Goal: Information Seeking & Learning: Compare options

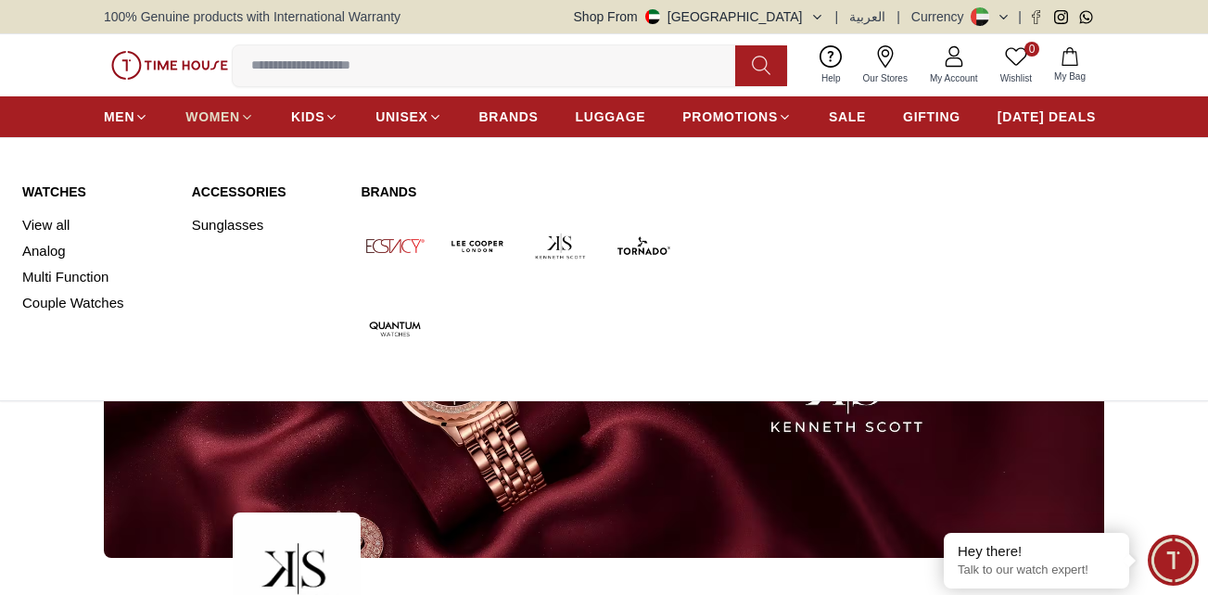
click at [222, 114] on span "WOMEN" at bounding box center [212, 117] width 55 height 19
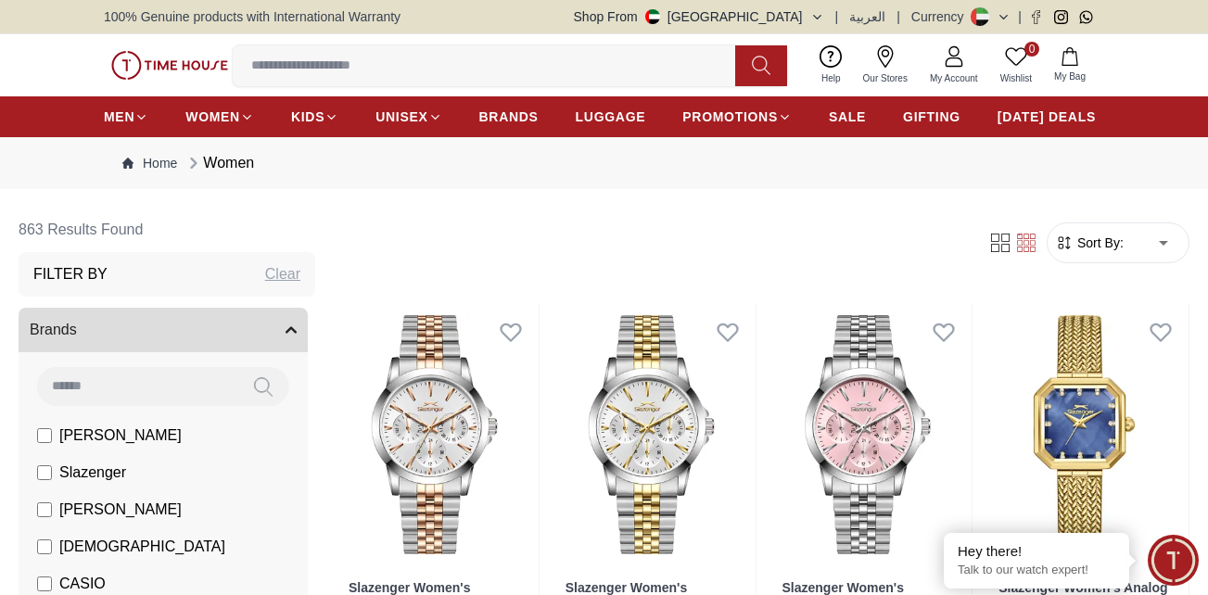
click at [230, 159] on div "Women" at bounding box center [219, 163] width 70 height 22
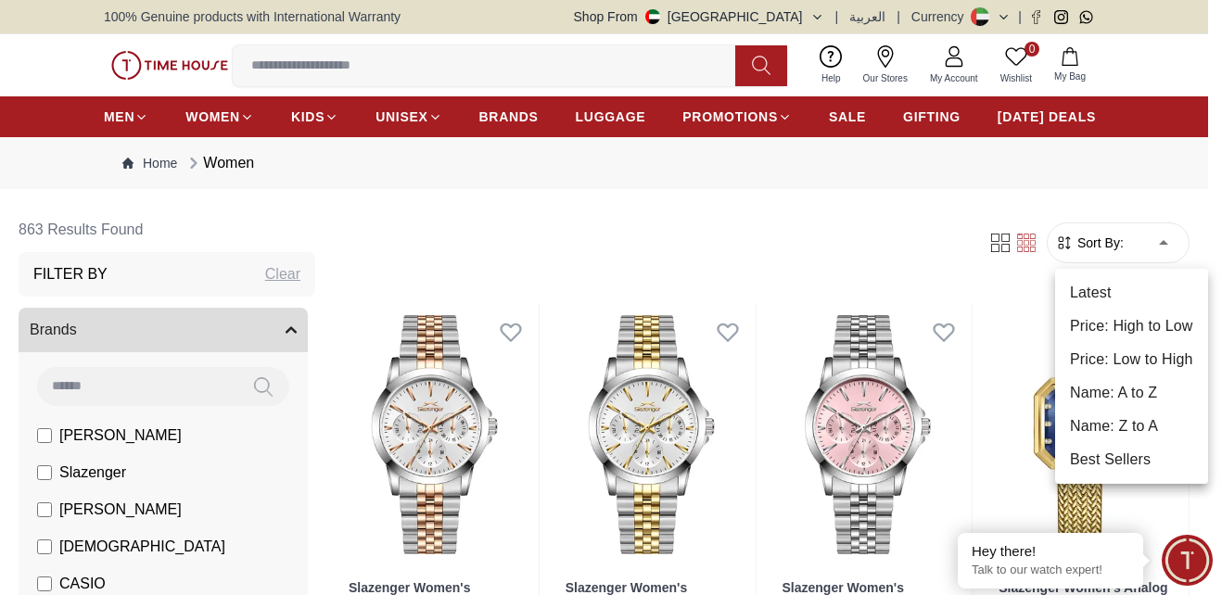
click at [1082, 289] on li "Latest" at bounding box center [1131, 292] width 153 height 33
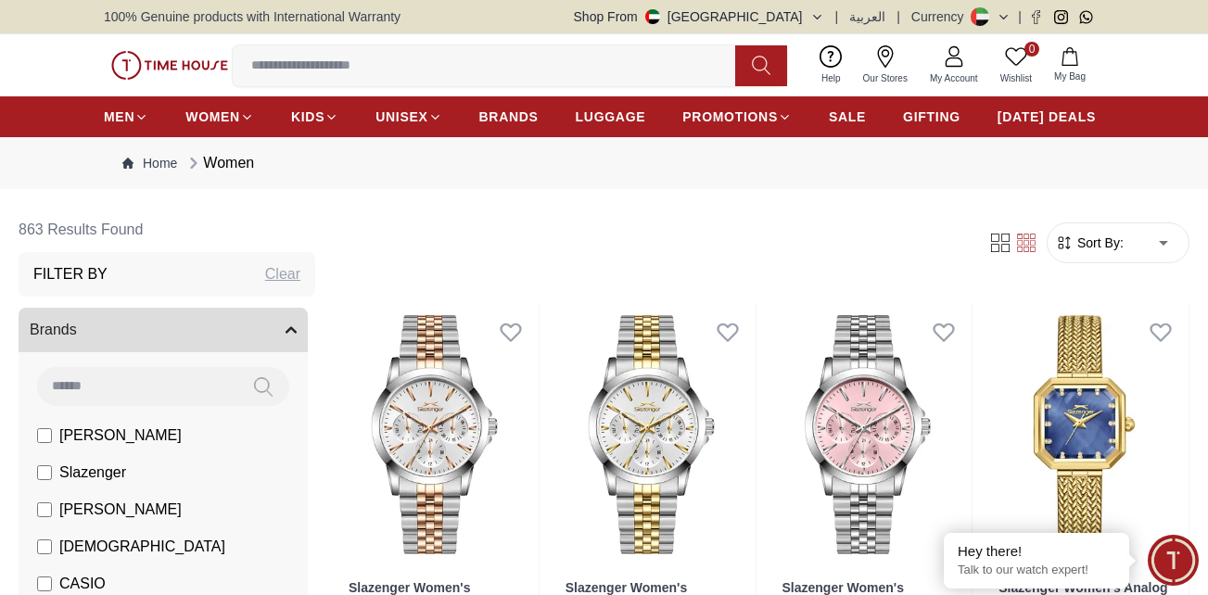
type input "*"
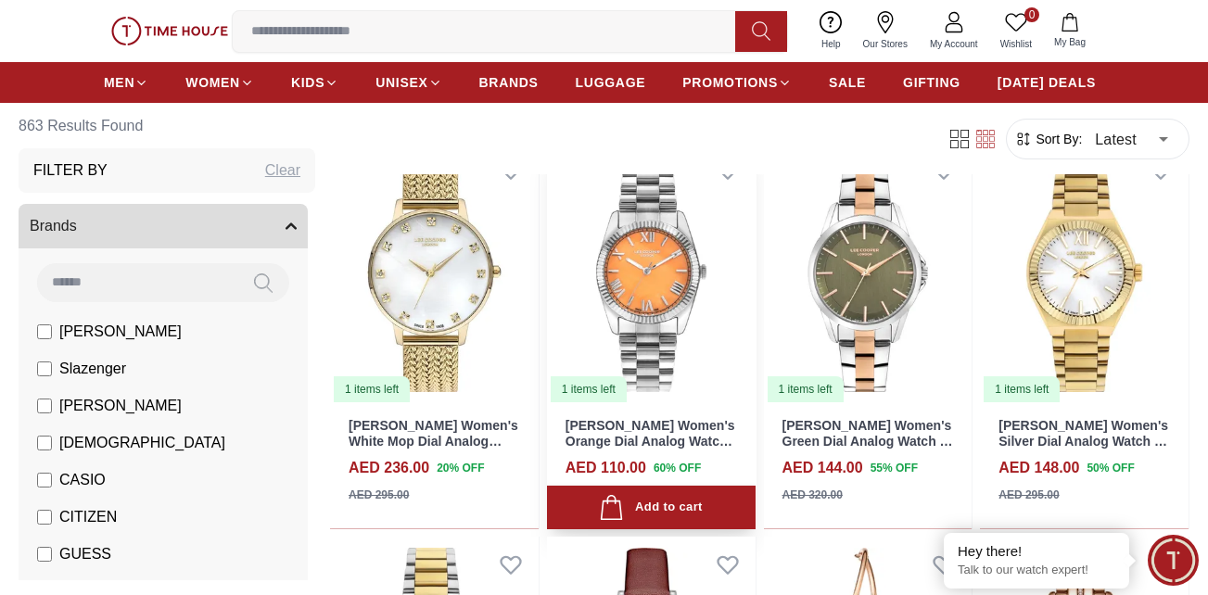
scroll to position [185, 0]
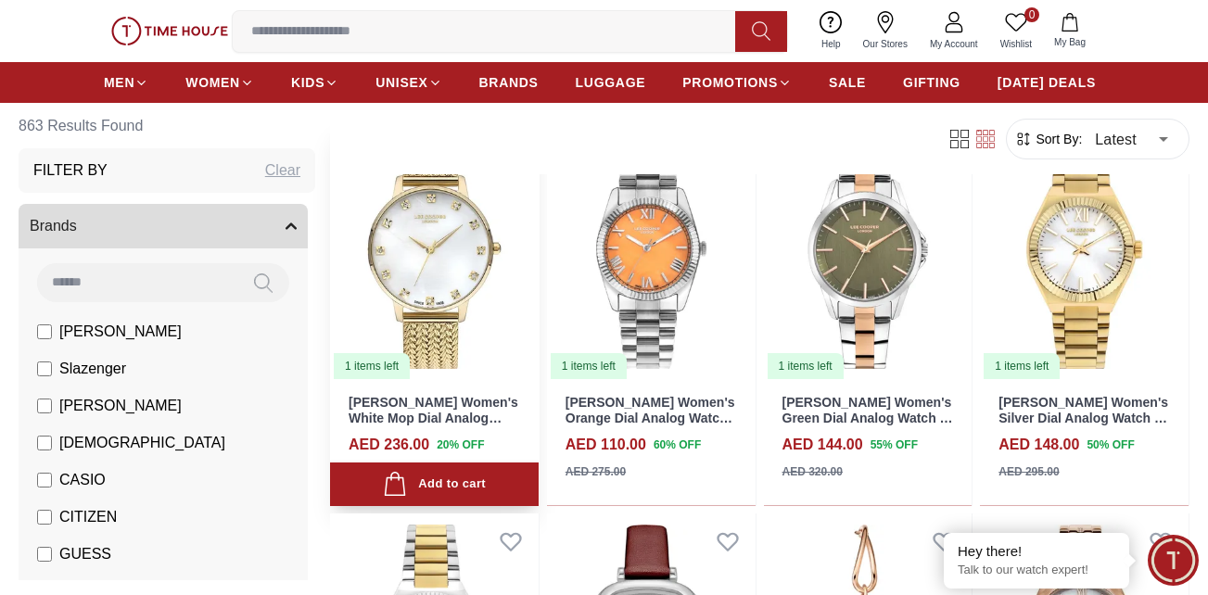
click at [437, 244] on img at bounding box center [434, 249] width 209 height 261
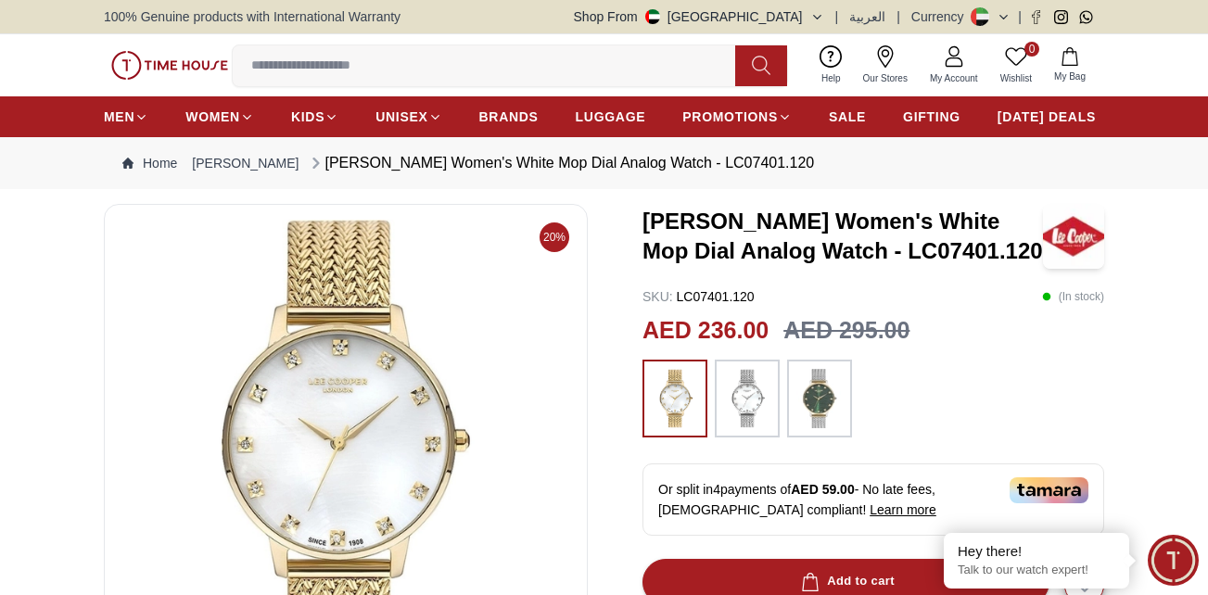
click at [407, 427] on img at bounding box center [346, 442] width 452 height 445
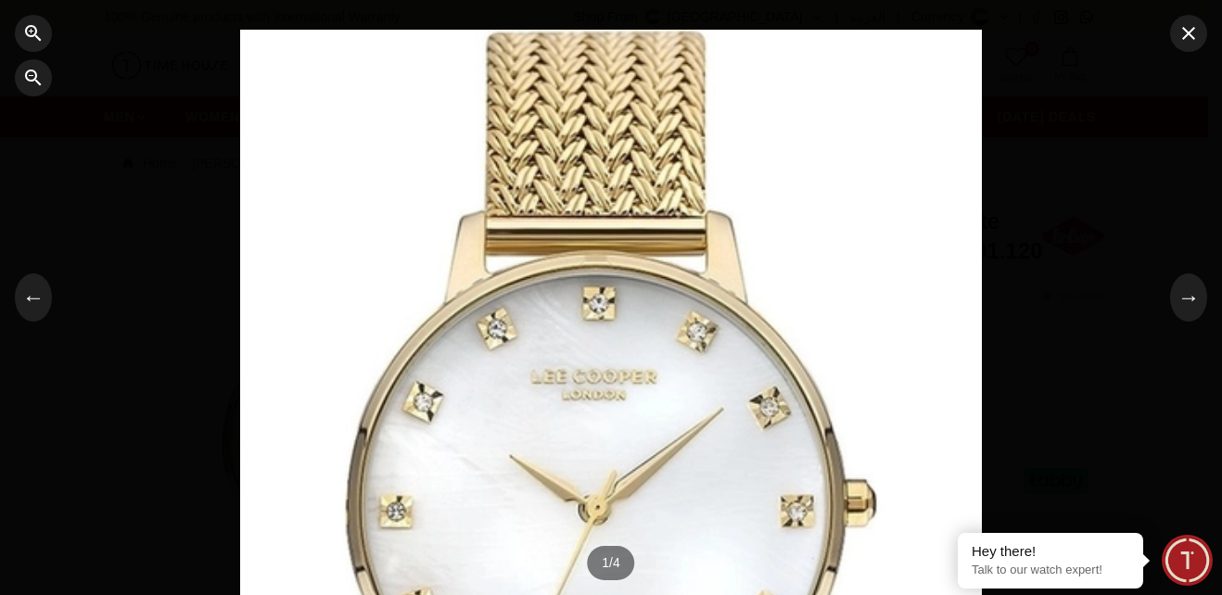
click at [1181, 53] on div at bounding box center [611, 297] width 1222 height 595
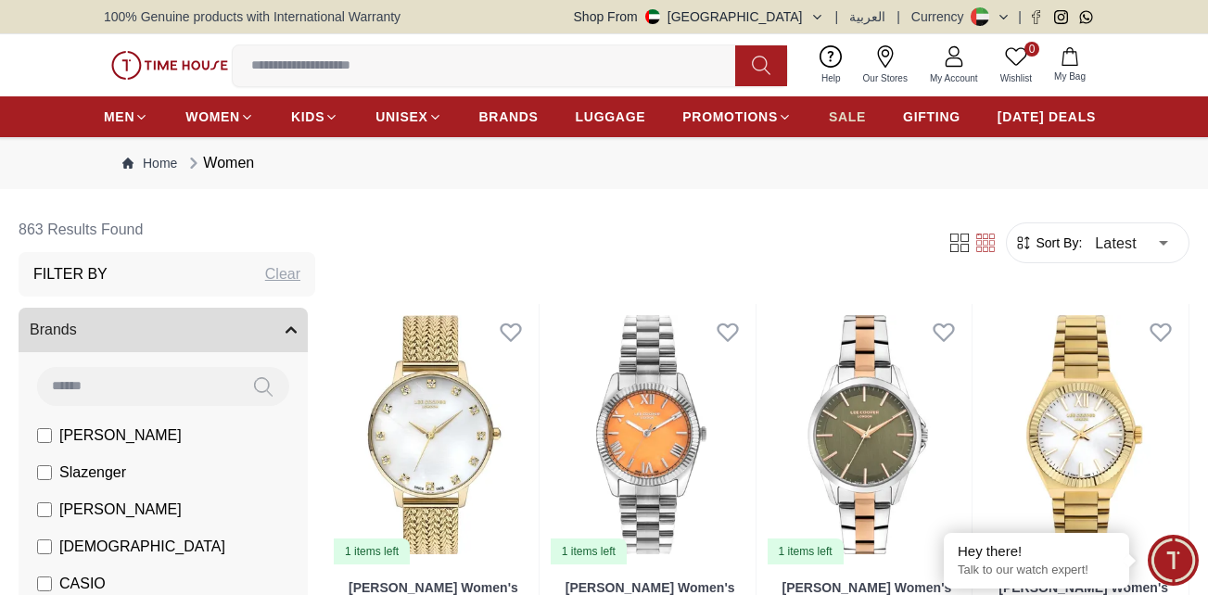
click at [850, 117] on span "SALE" at bounding box center [847, 117] width 37 height 19
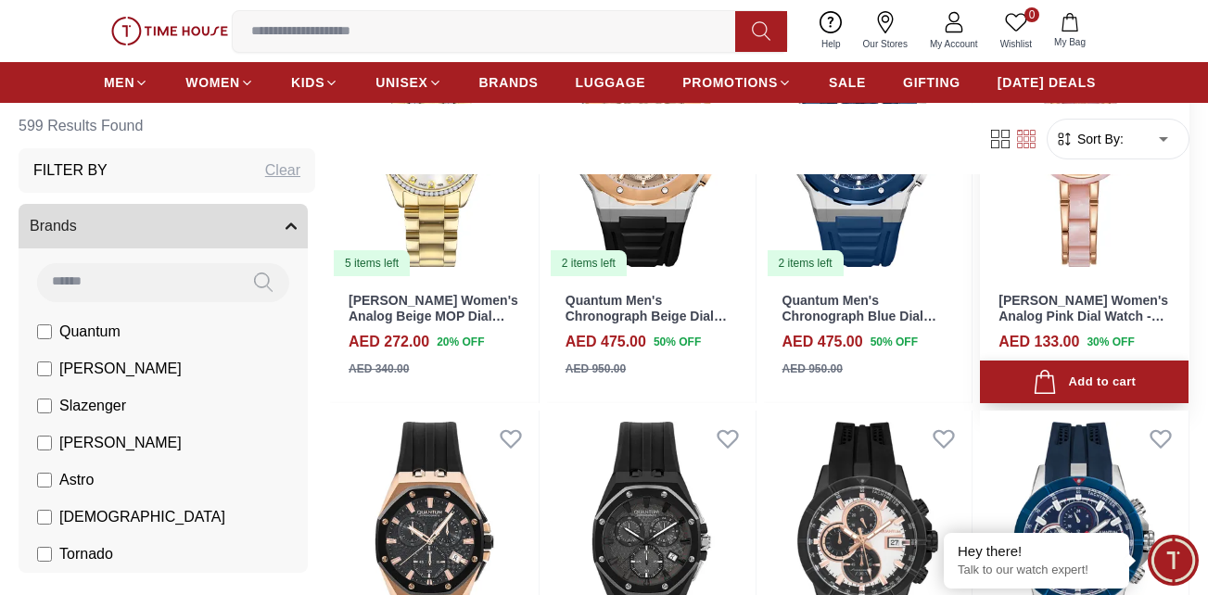
scroll to position [1483, 0]
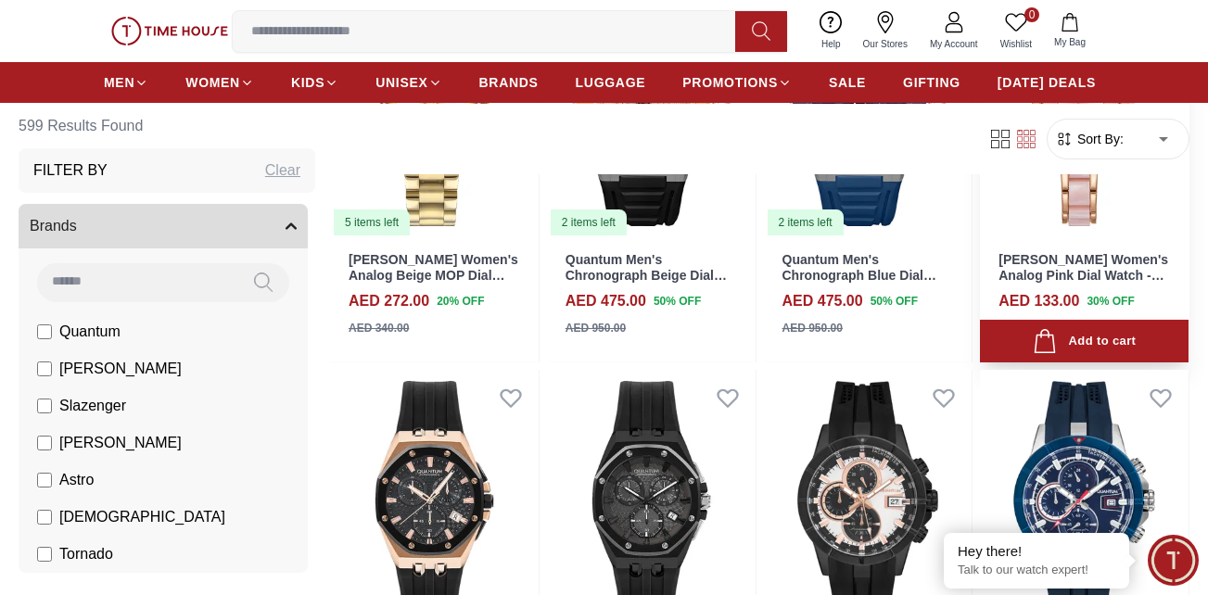
click at [1045, 188] on img at bounding box center [1084, 105] width 209 height 261
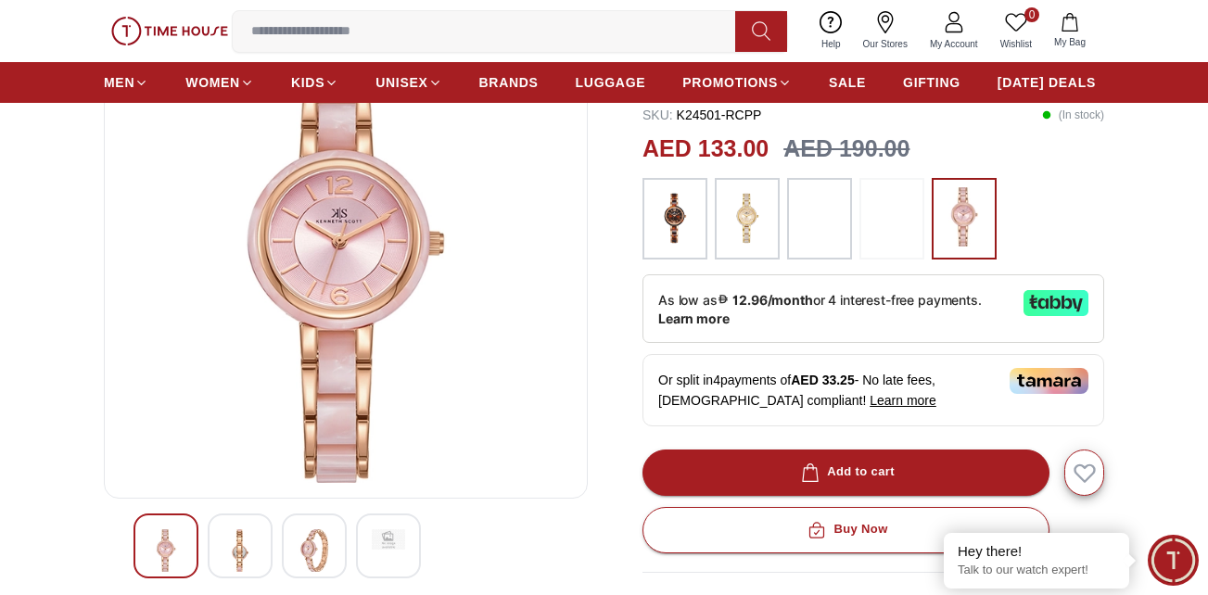
scroll to position [185, 0]
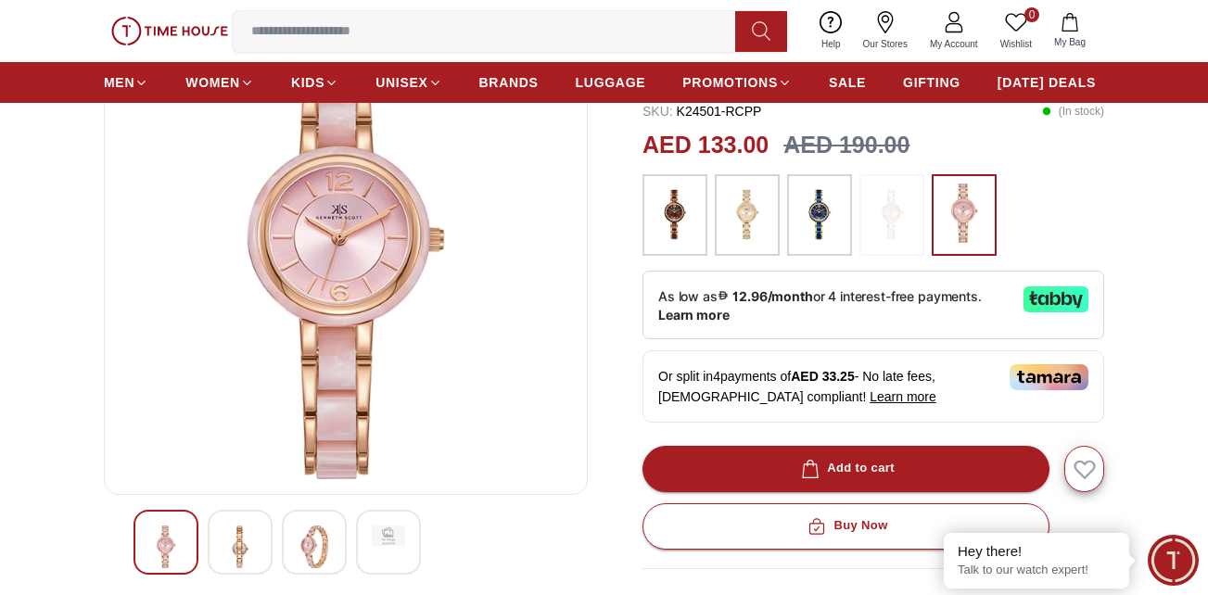
click at [317, 273] on img at bounding box center [346, 256] width 452 height 445
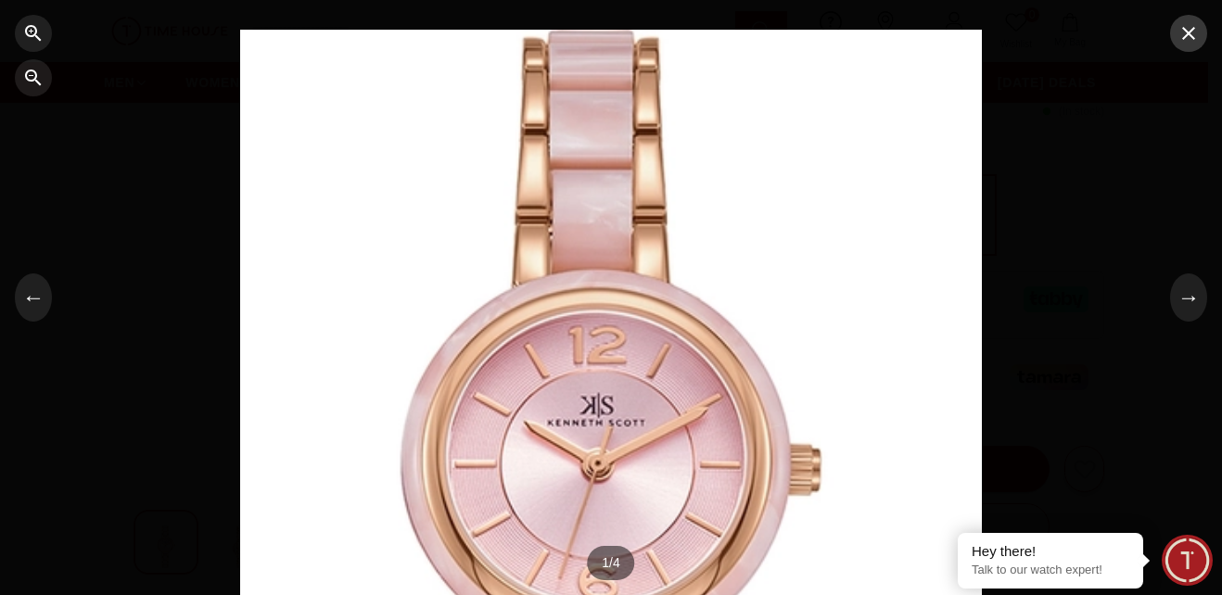
click at [1187, 40] on icon "button" at bounding box center [1188, 33] width 22 height 22
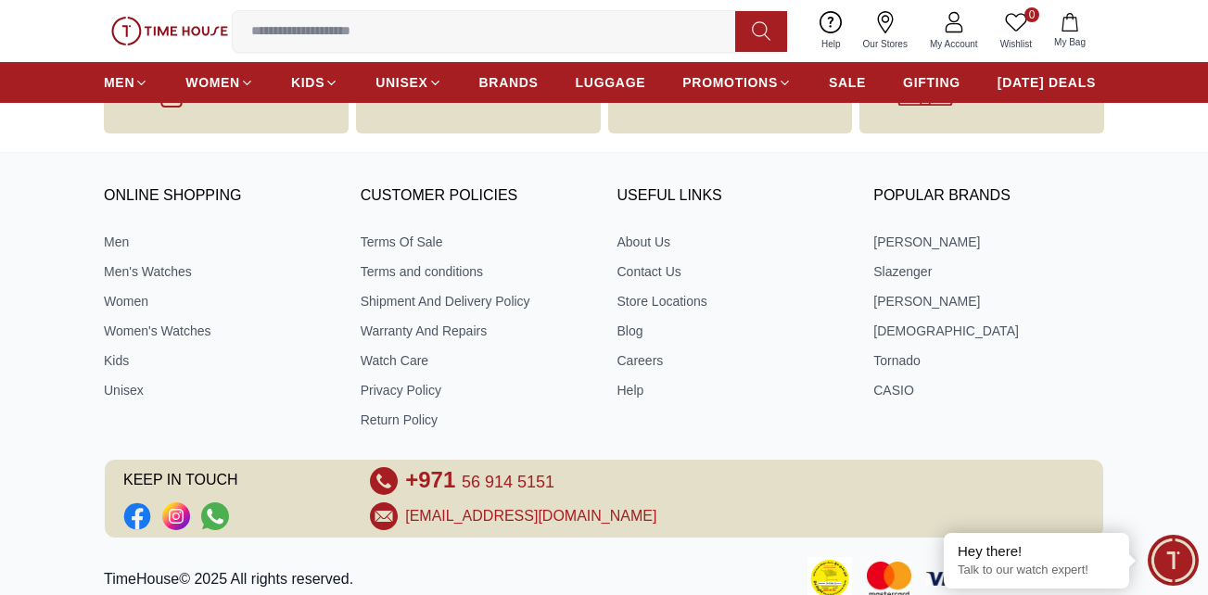
scroll to position [2673, 0]
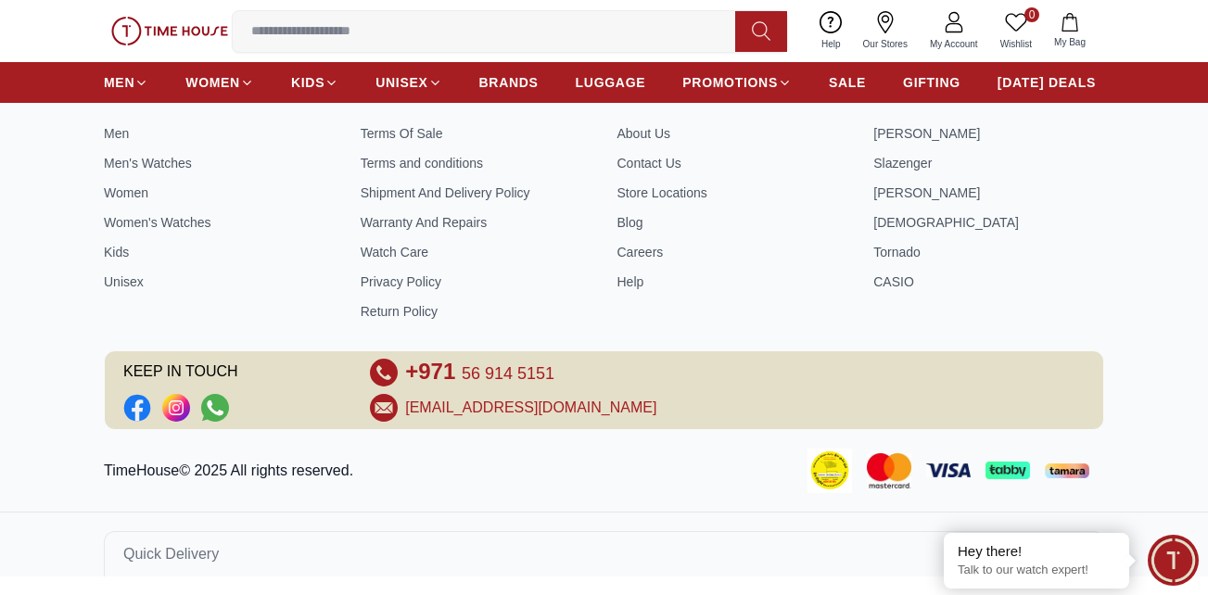
scroll to position [1483, 0]
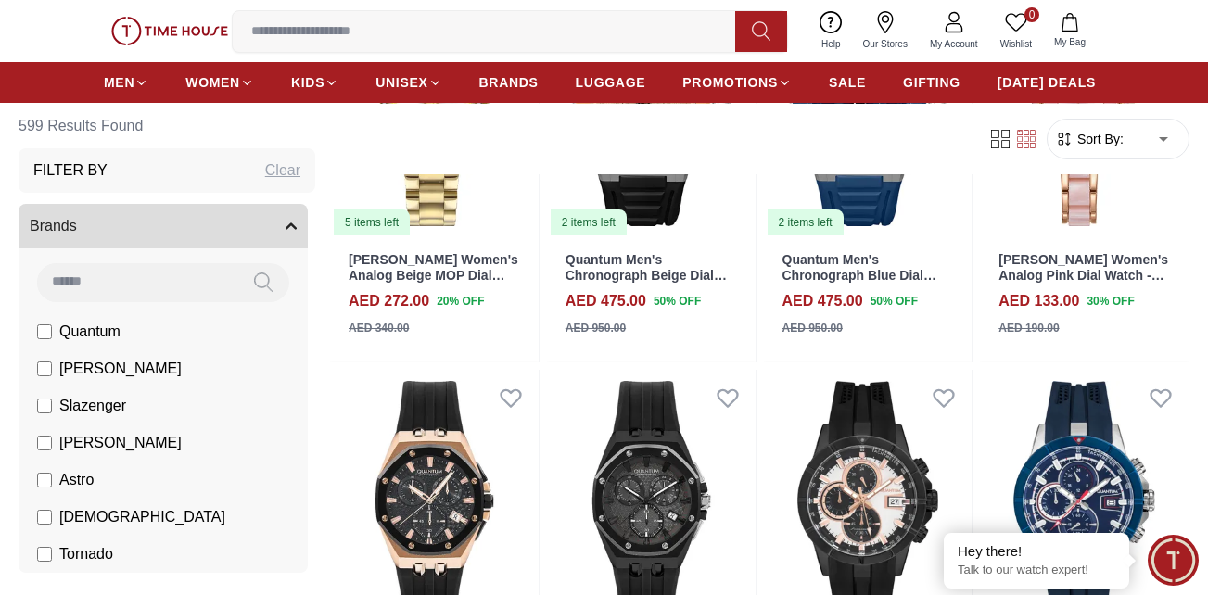
click at [265, 172] on div "Clear" at bounding box center [282, 170] width 35 height 22
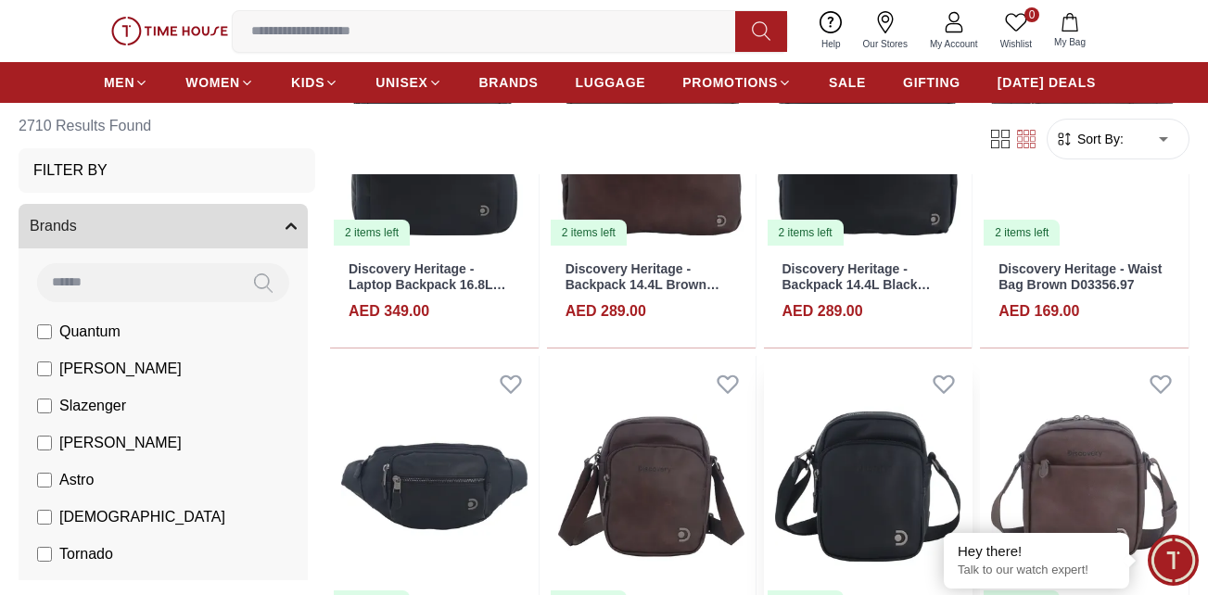
scroll to position [371, 0]
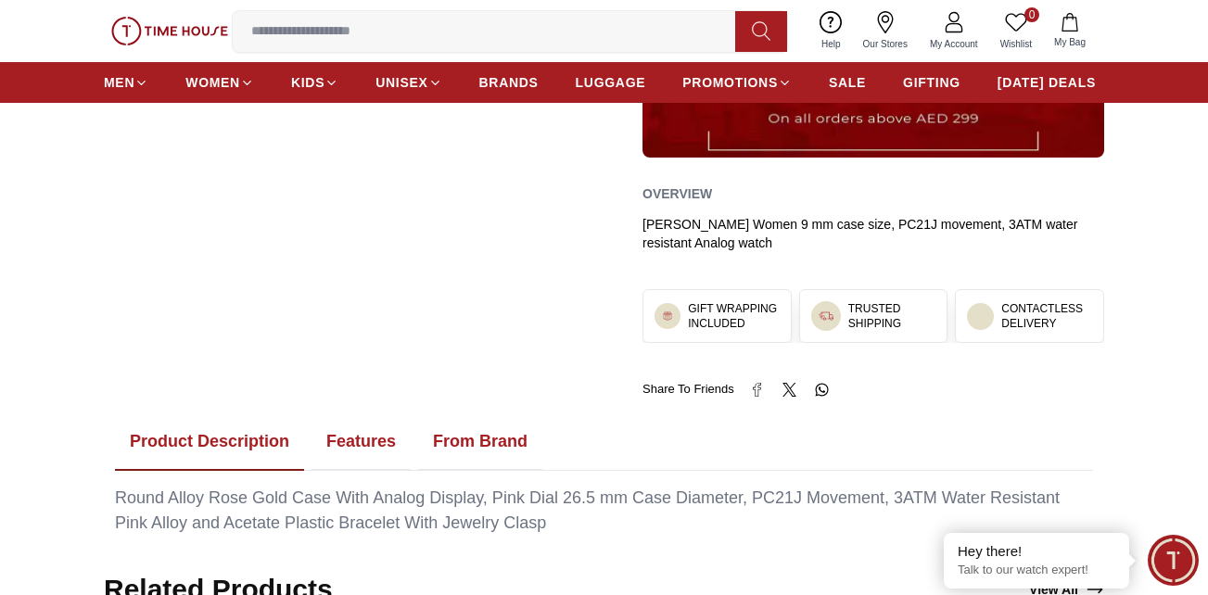
scroll to position [463, 0]
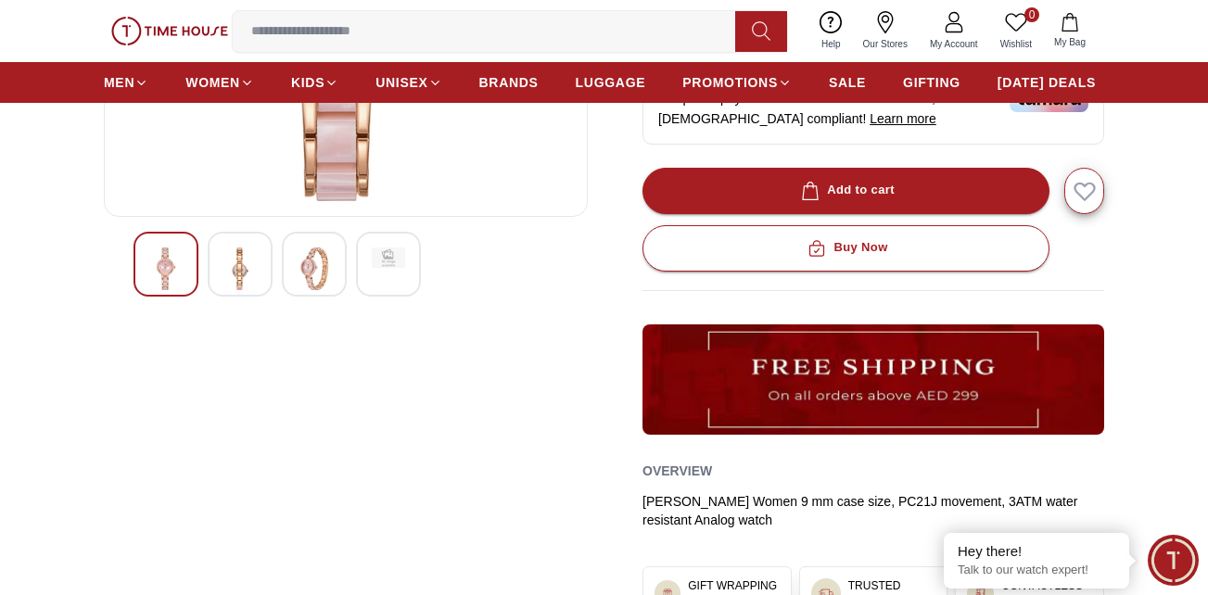
click at [164, 259] on img at bounding box center [165, 268] width 33 height 43
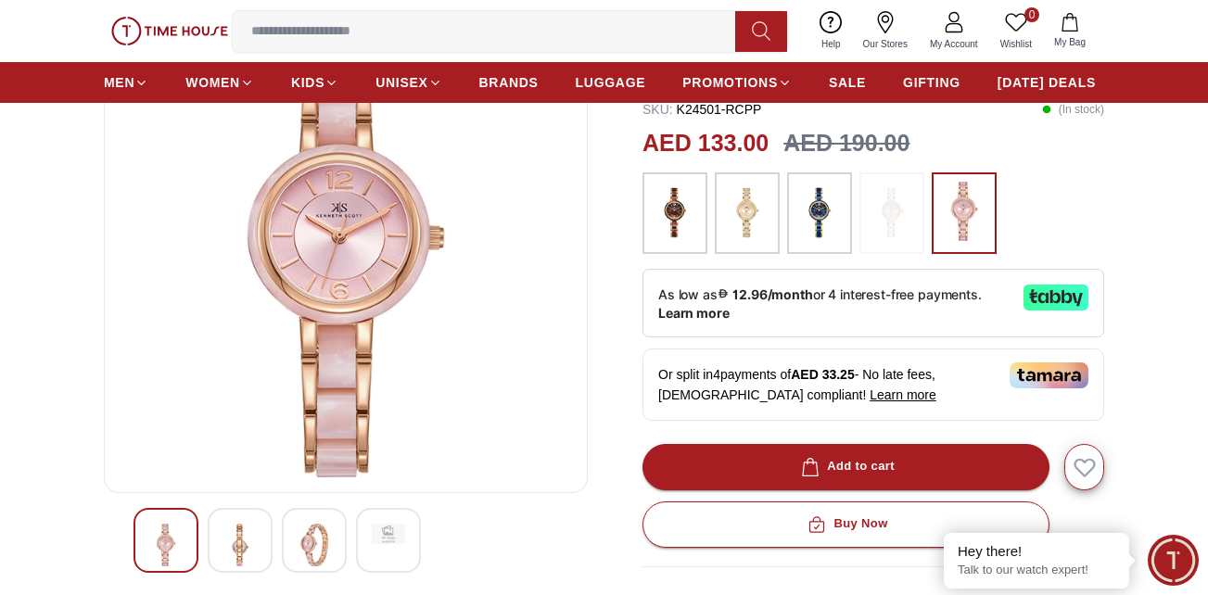
scroll to position [185, 0]
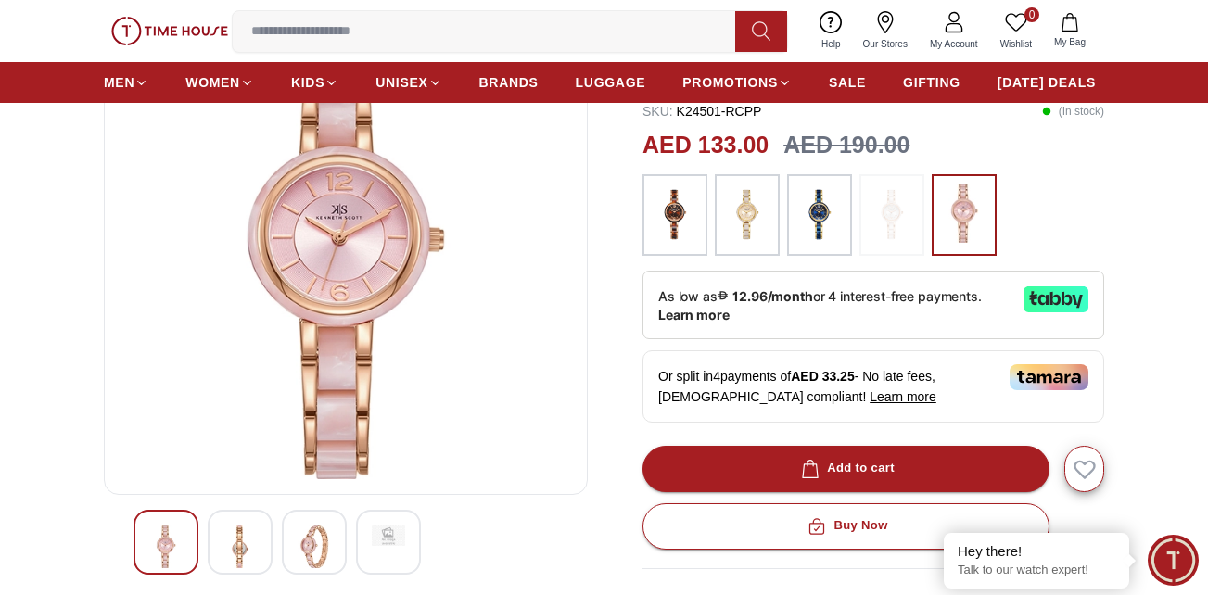
click at [238, 545] on img at bounding box center [239, 547] width 33 height 43
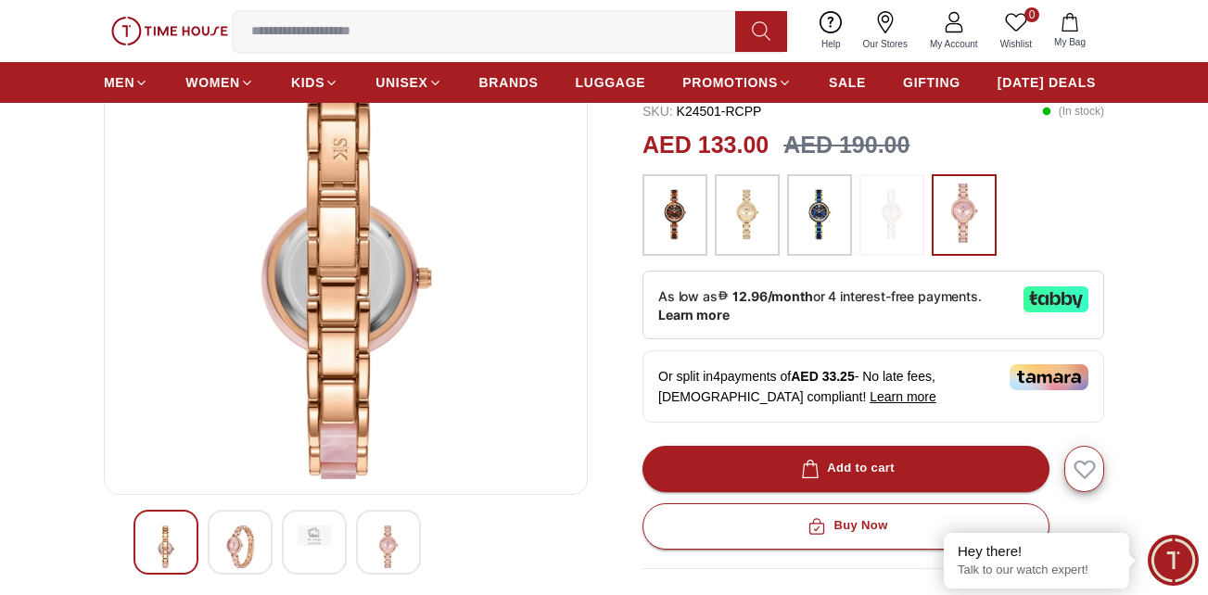
click at [319, 530] on img at bounding box center [314, 536] width 33 height 20
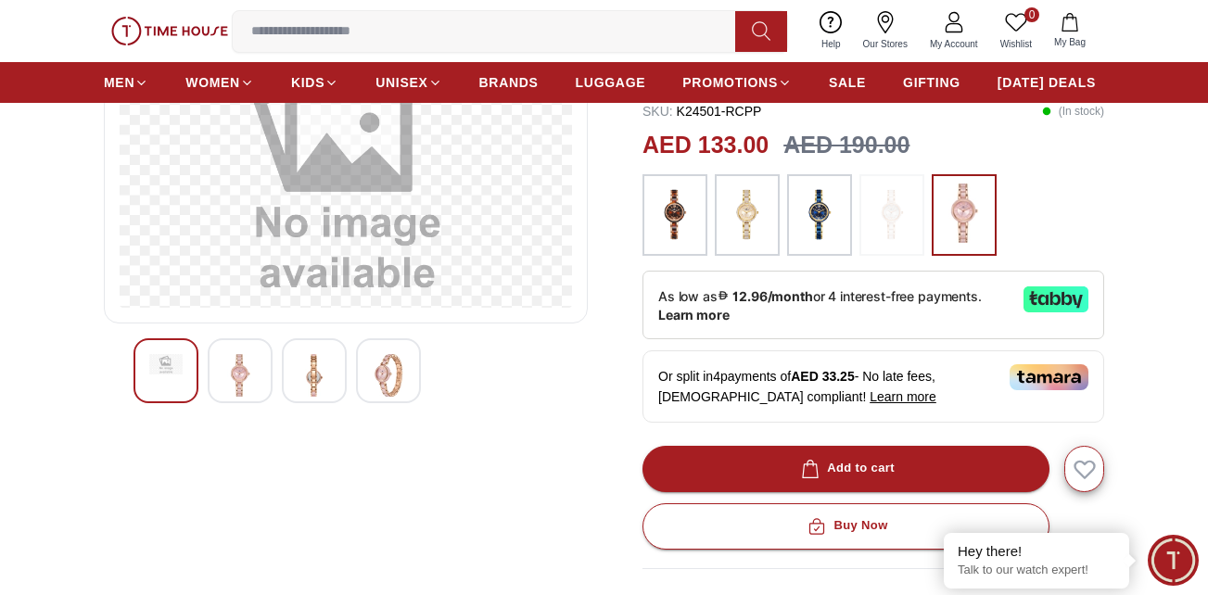
click at [385, 369] on img at bounding box center [388, 375] width 33 height 43
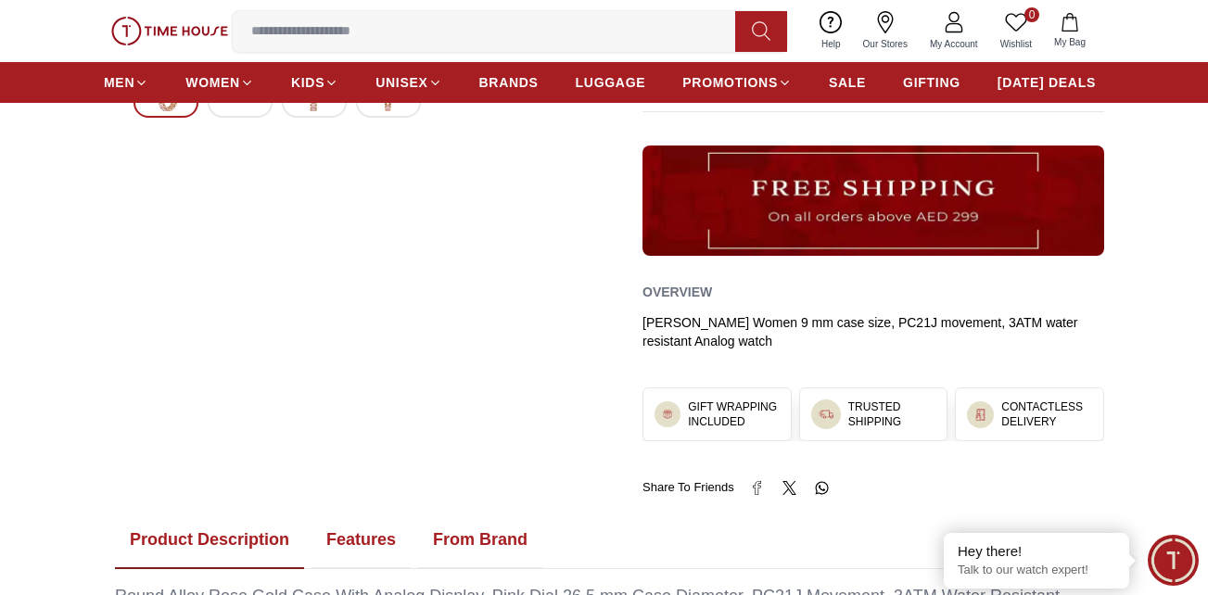
scroll to position [834, 0]
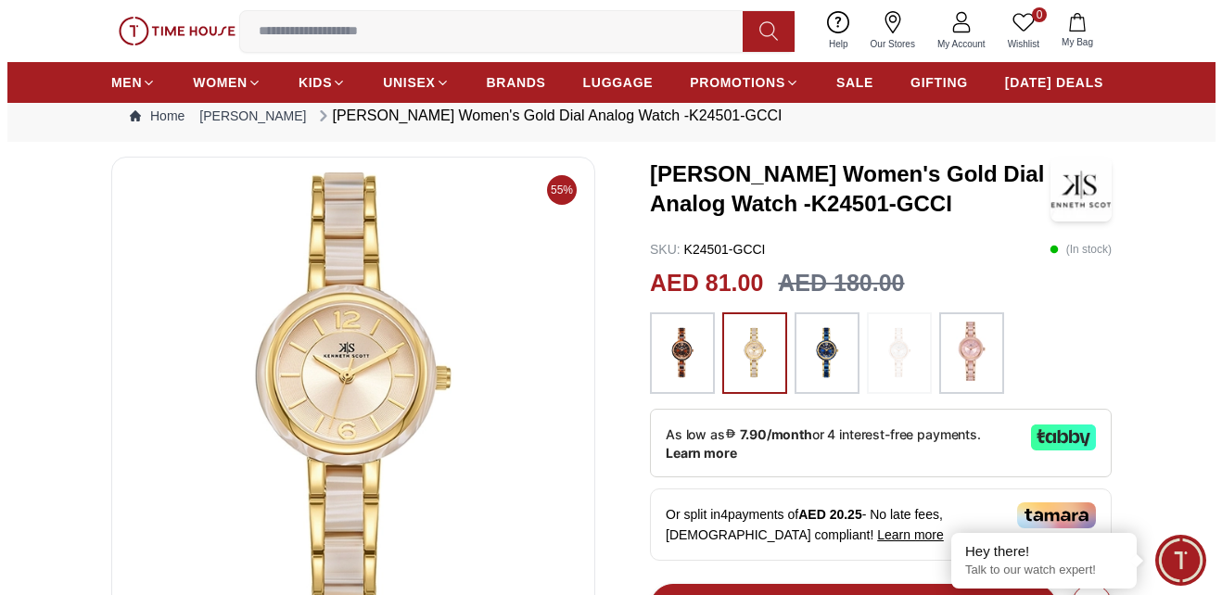
scroll to position [93, 0]
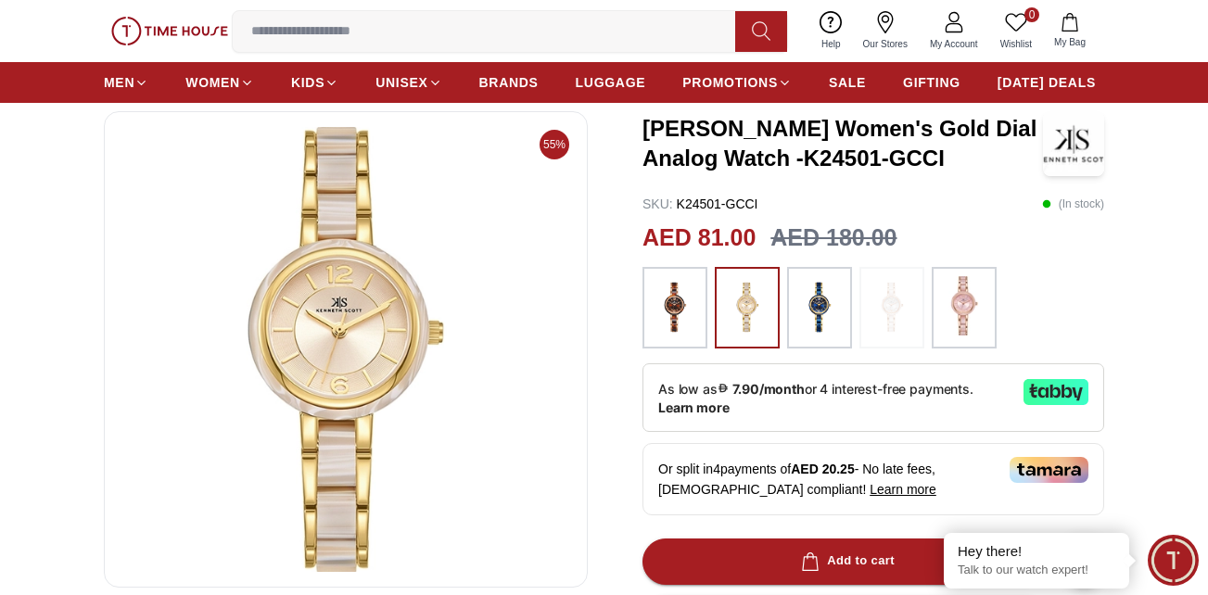
click at [373, 347] on img at bounding box center [346, 349] width 452 height 445
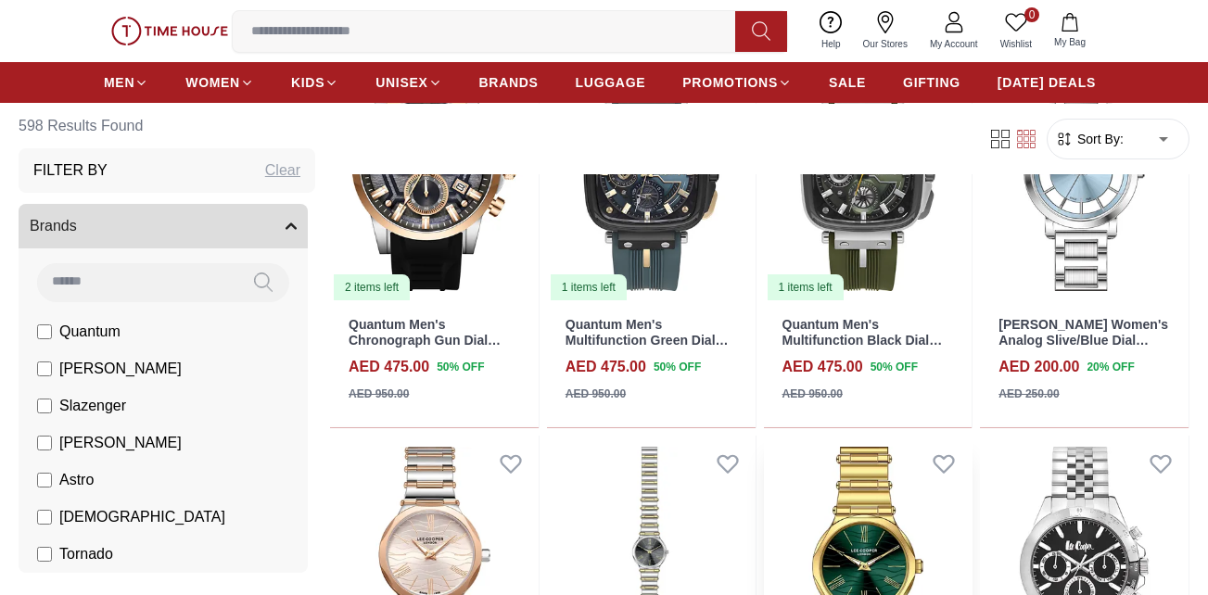
scroll to position [463, 0]
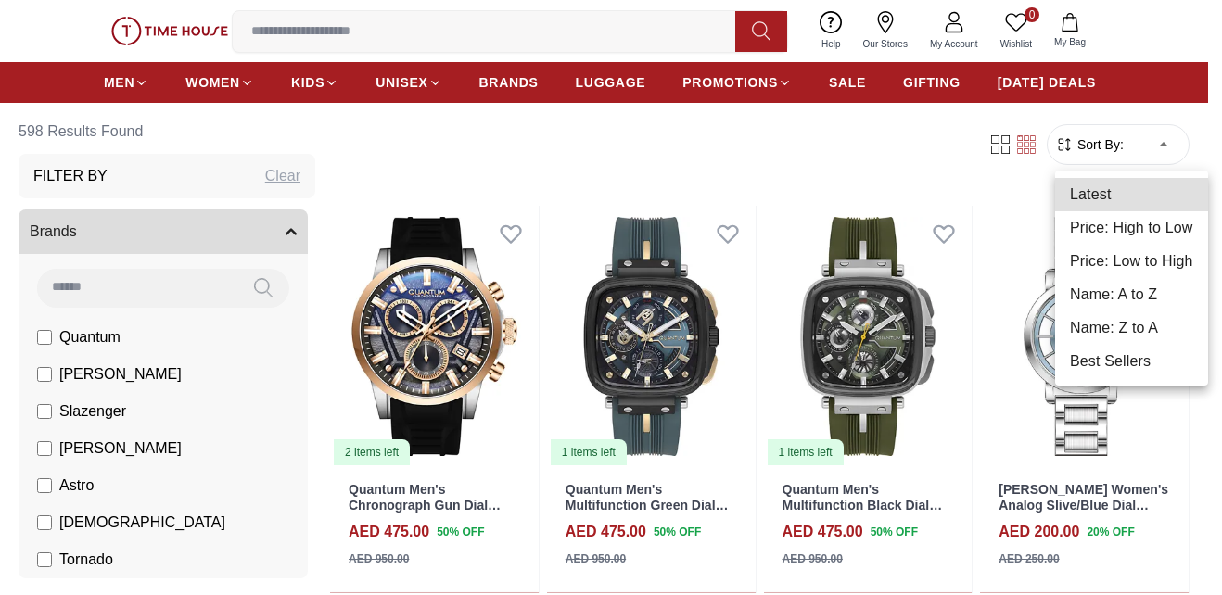
click at [1116, 266] on li "Price: Low to High" at bounding box center [1131, 261] width 153 height 33
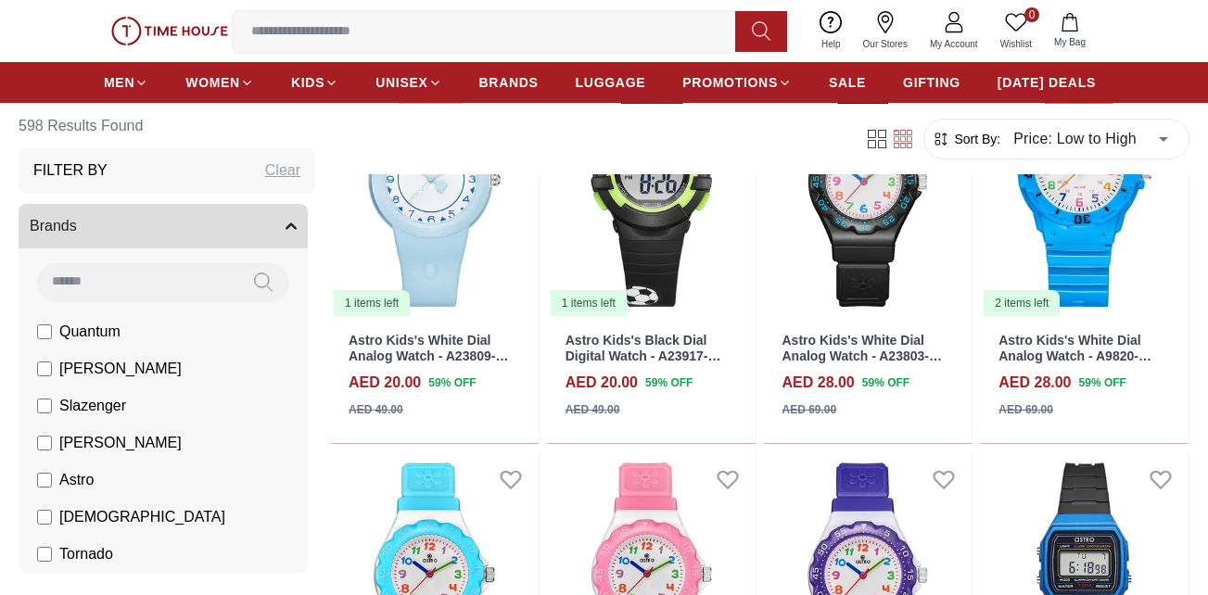
scroll to position [649, 0]
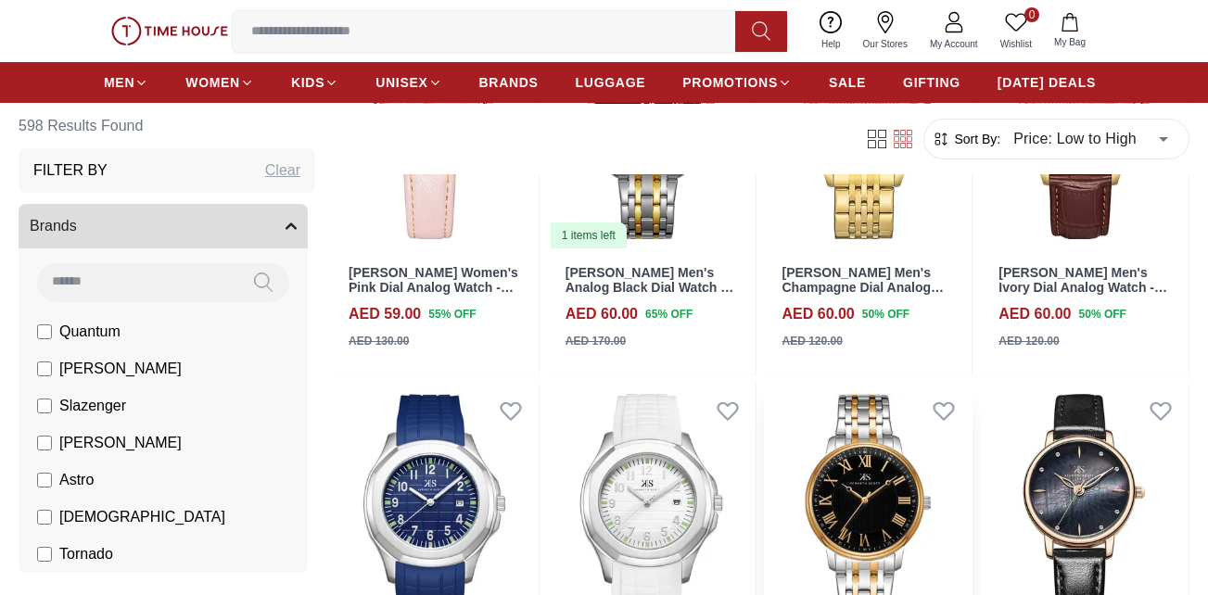
scroll to position [5376, 0]
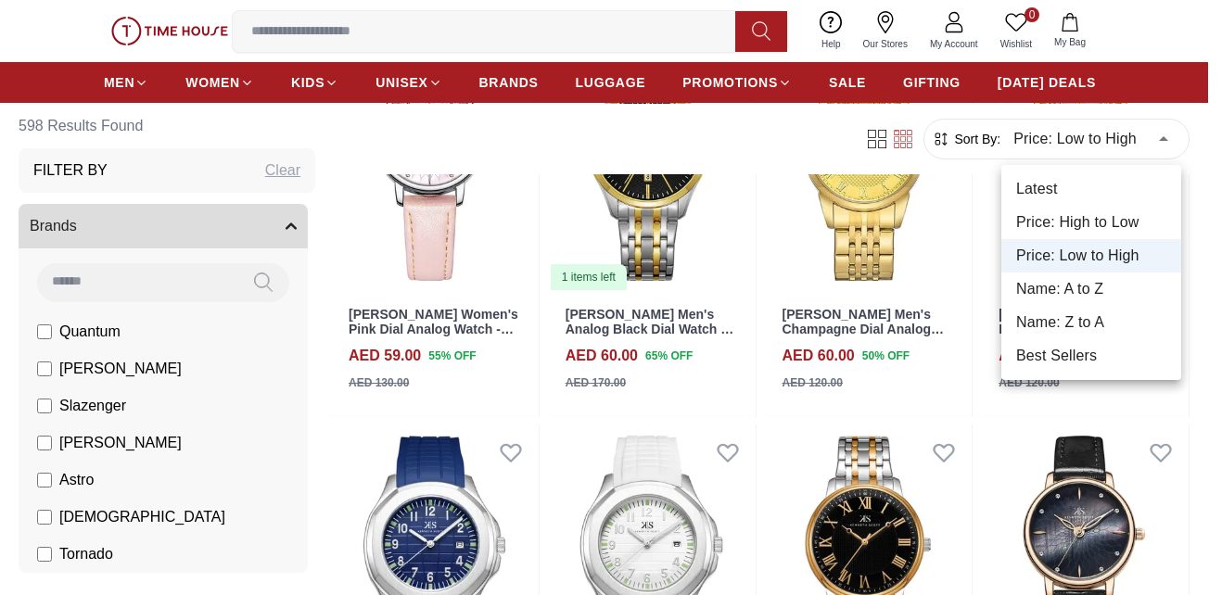
click at [1073, 294] on li "Name: A to Z" at bounding box center [1091, 289] width 180 height 33
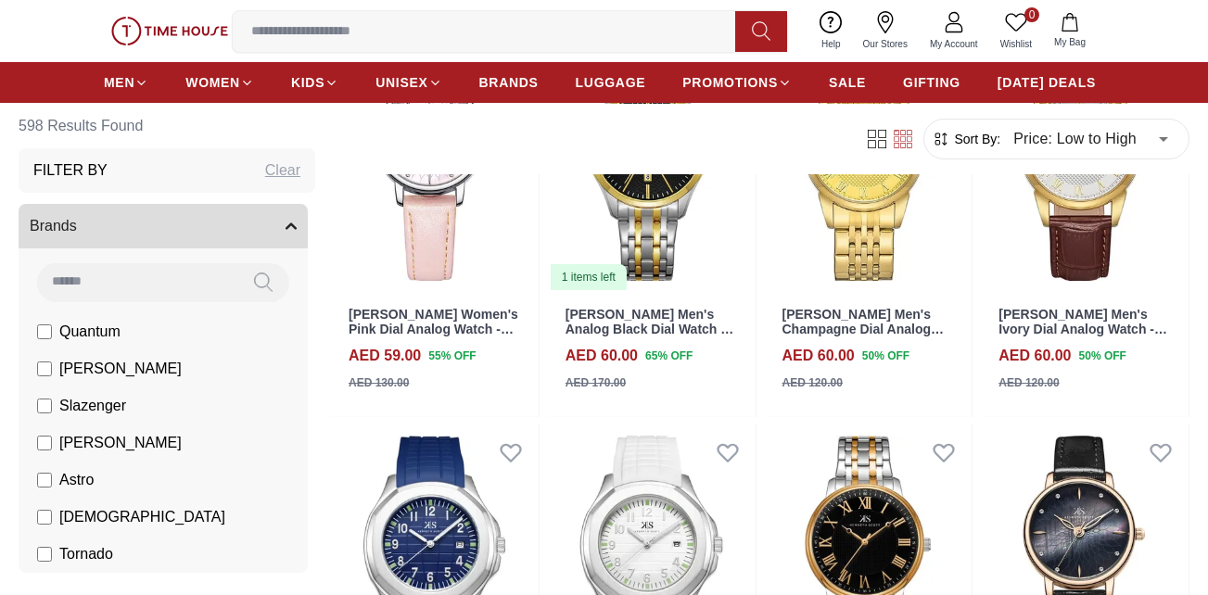
type input "*"
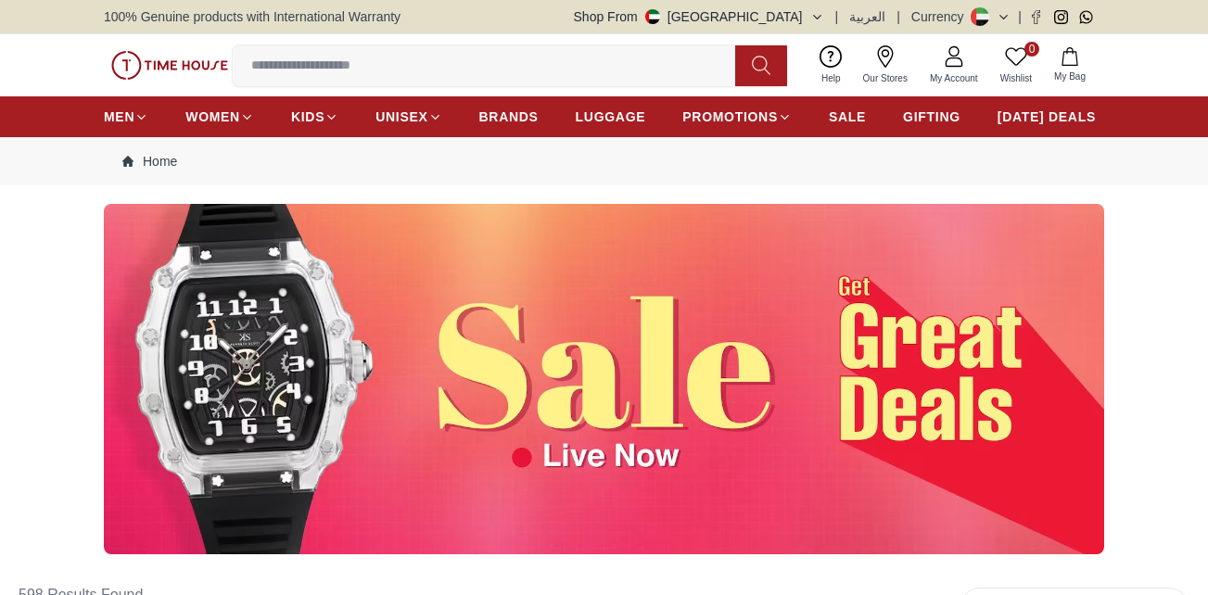
scroll to position [93, 0]
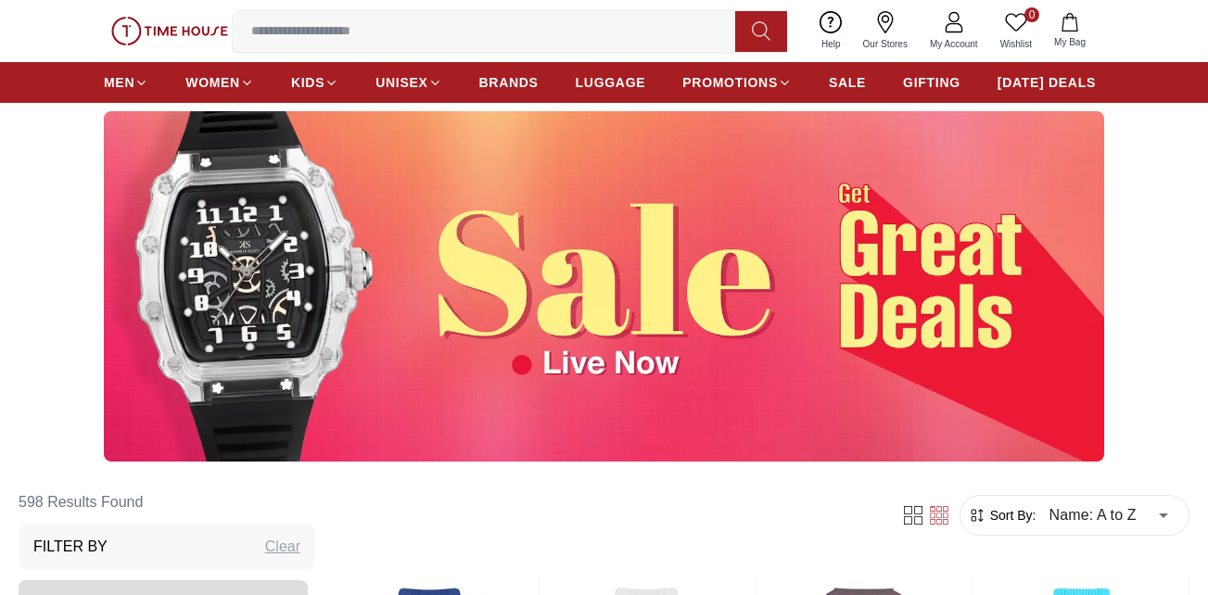
click at [381, 30] on input at bounding box center [491, 31] width 517 height 37
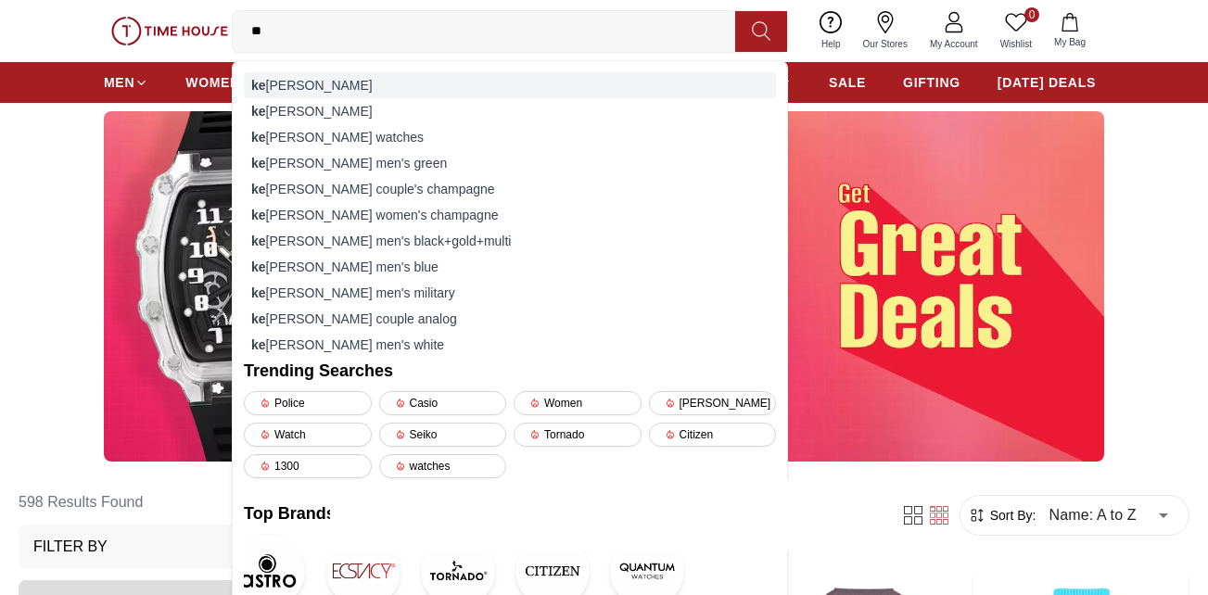
type input "**"
click at [324, 82] on div "ke nneth scott" at bounding box center [510, 85] width 532 height 26
type input "******"
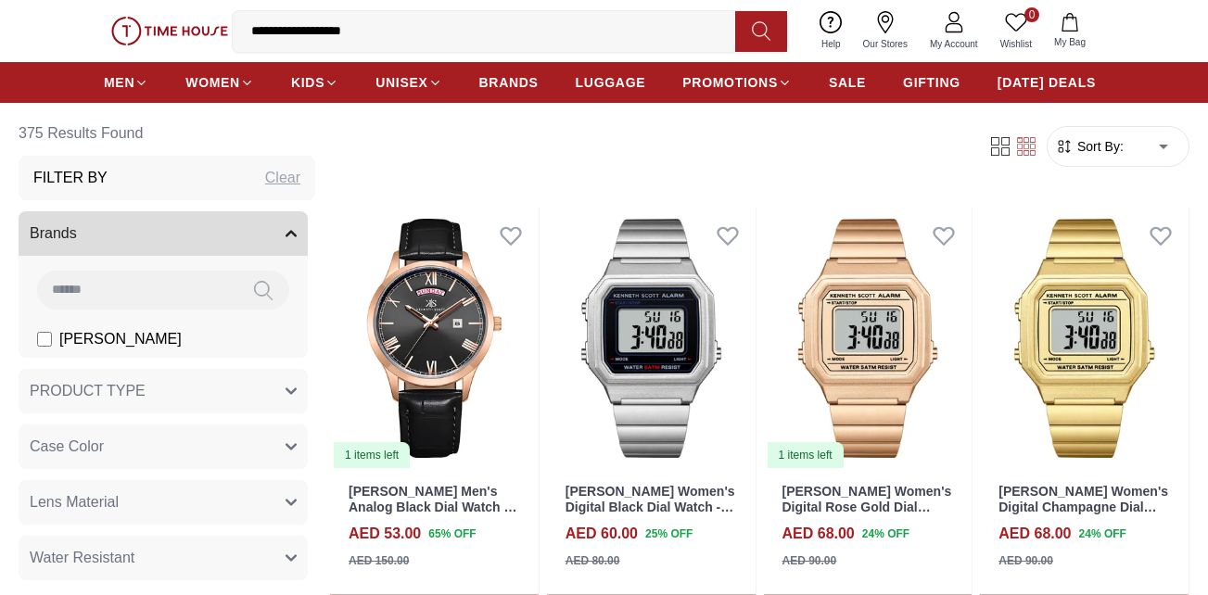
type input "**********"
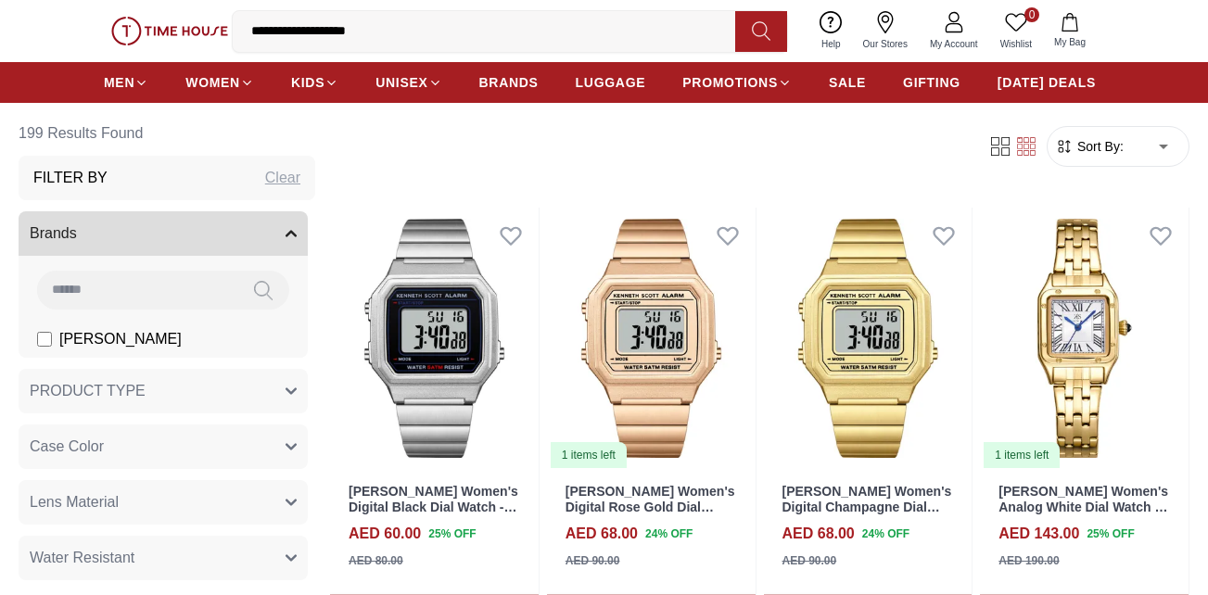
click at [445, 40] on input "**********" at bounding box center [491, 31] width 517 height 37
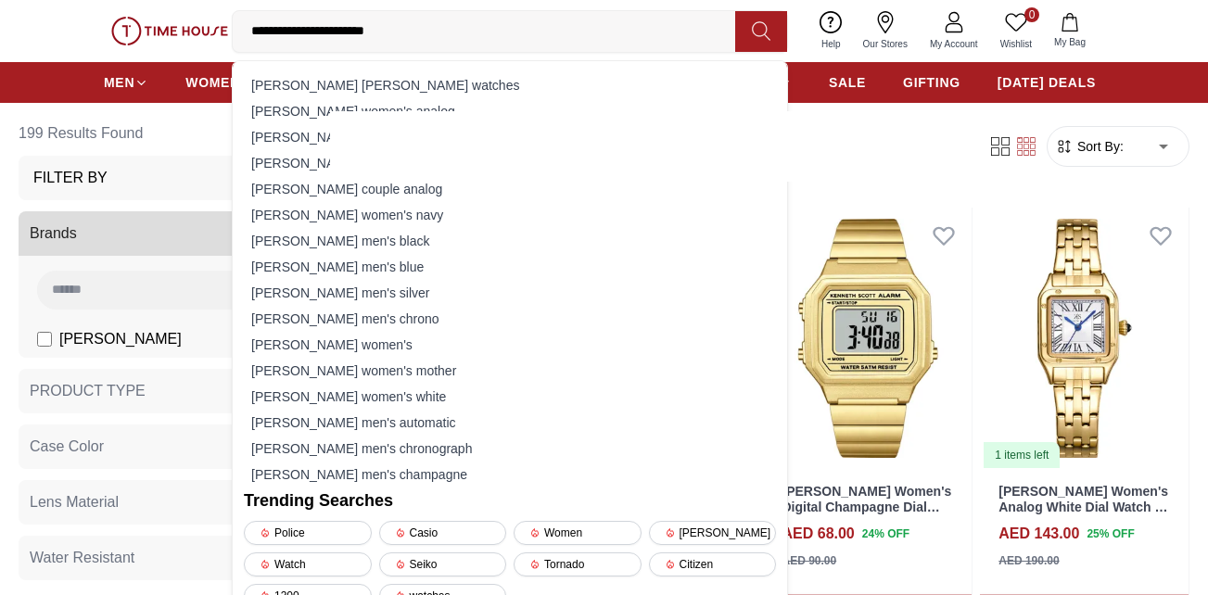
type input "**********"
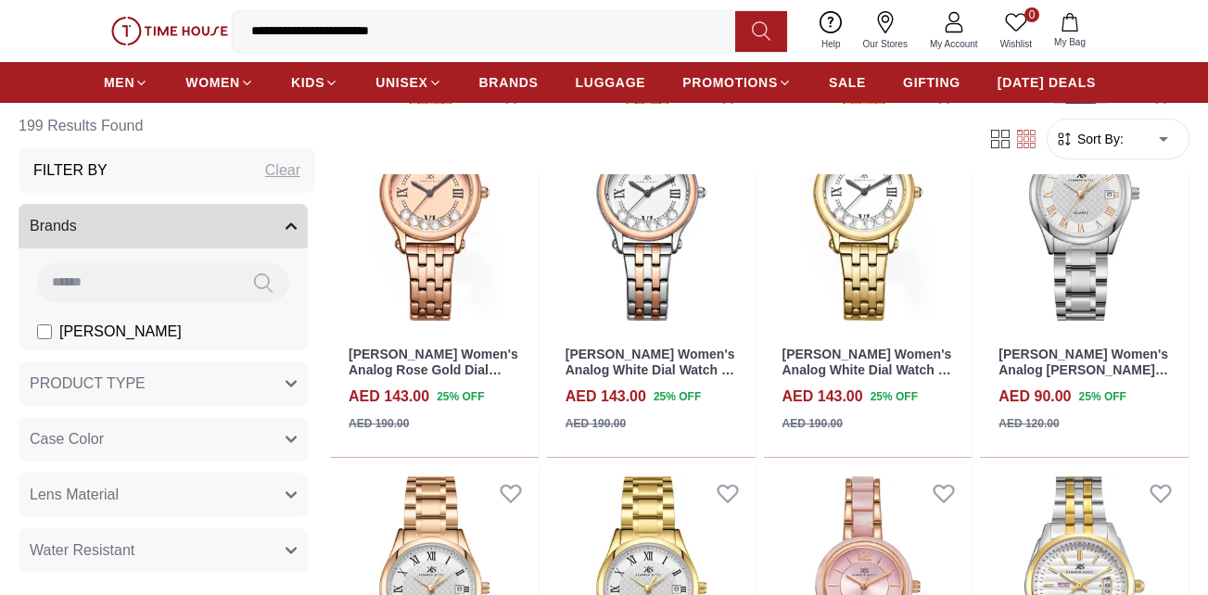
scroll to position [927, 0]
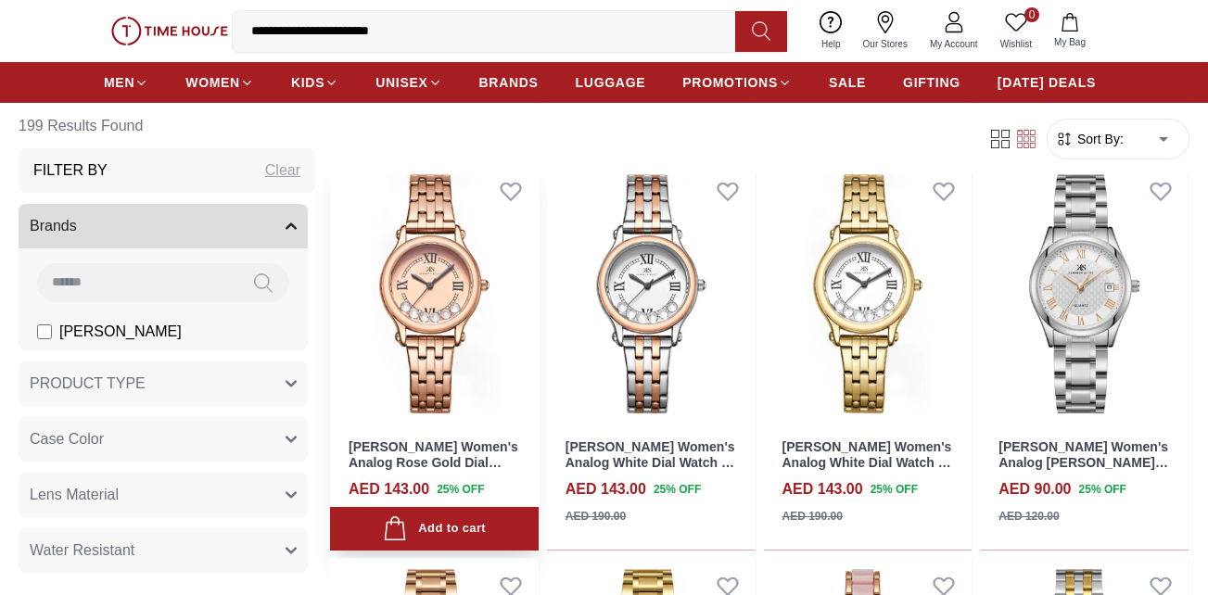
click at [431, 334] on img at bounding box center [434, 293] width 209 height 261
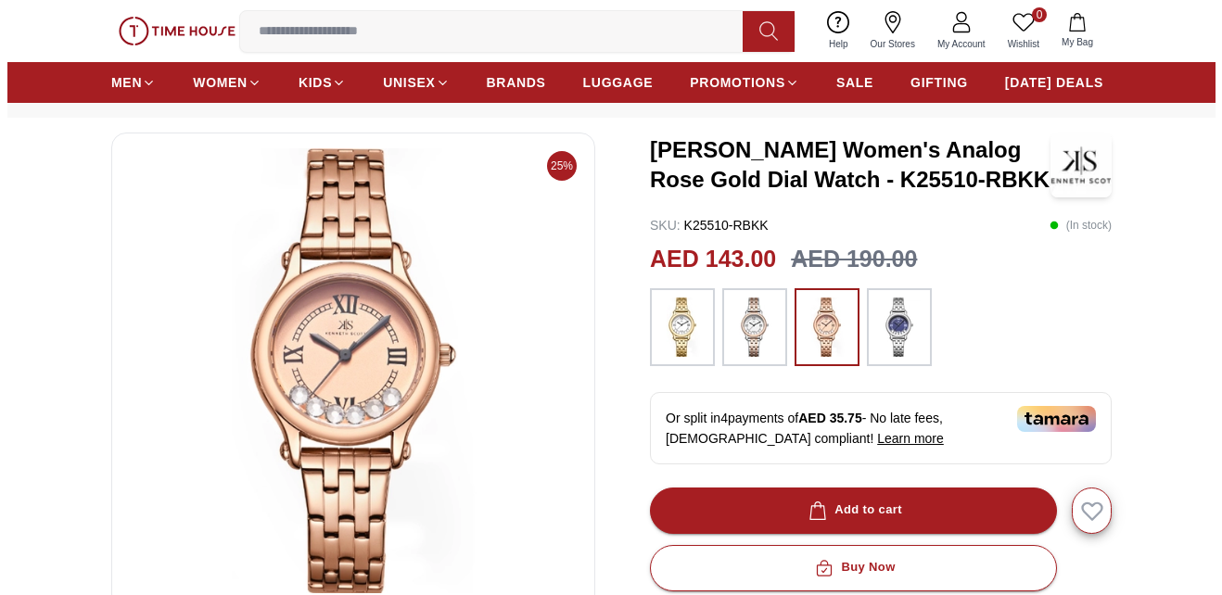
scroll to position [93, 0]
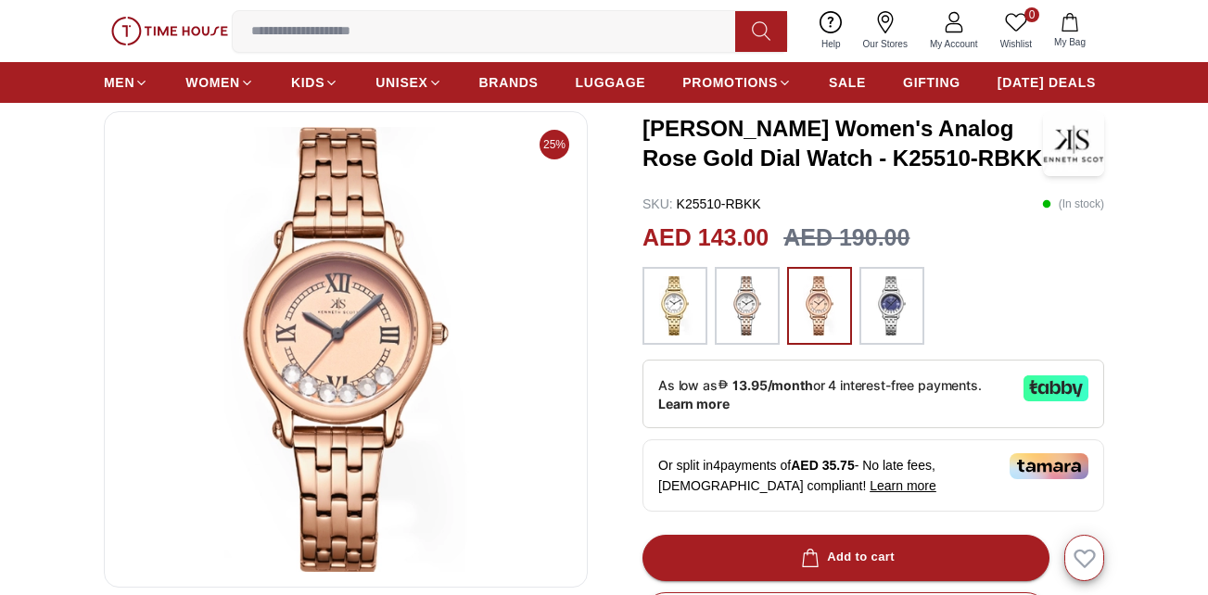
click at [361, 343] on img at bounding box center [346, 349] width 452 height 445
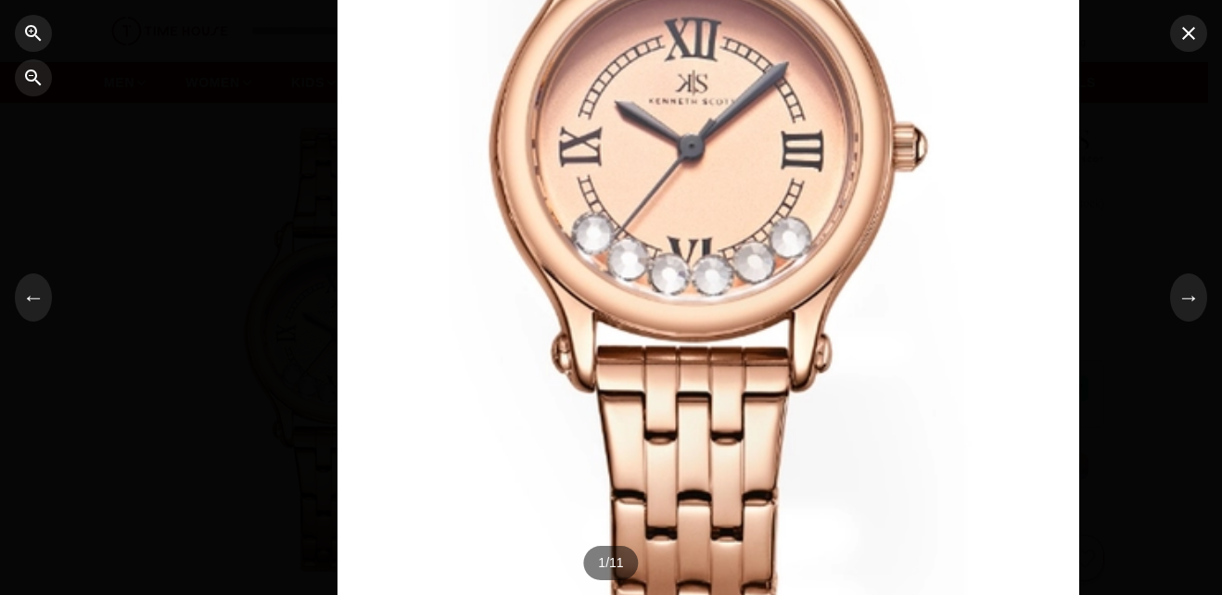
drag, startPoint x: 621, startPoint y: 427, endPoint x: 710, endPoint y: 76, distance: 362.4
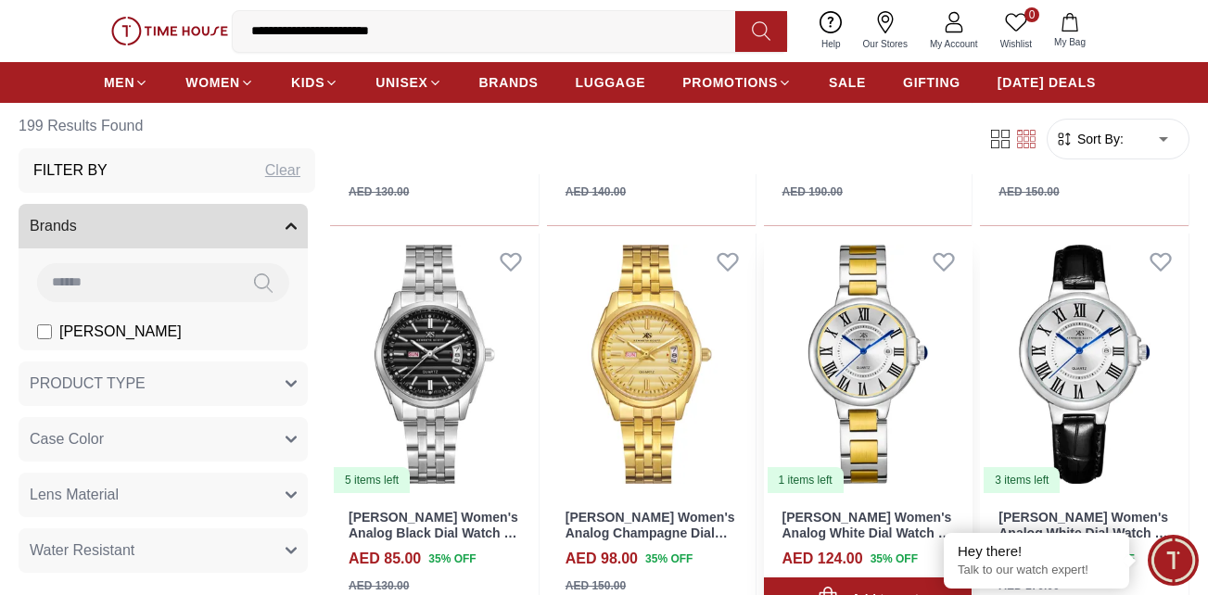
scroll to position [1668, 0]
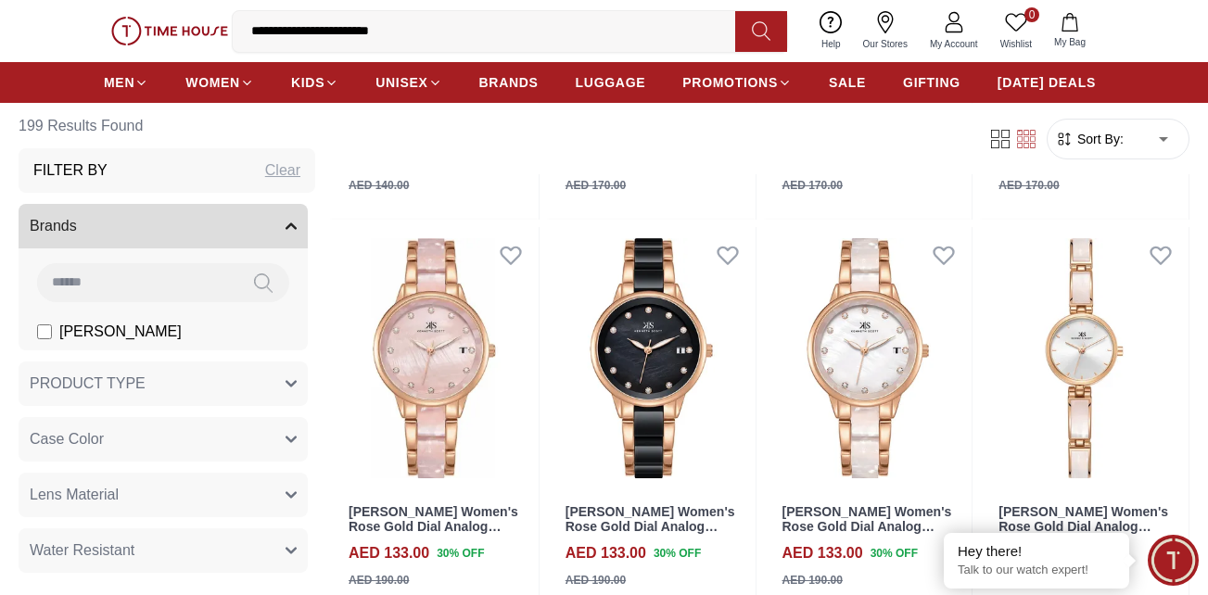
scroll to position [2874, 0]
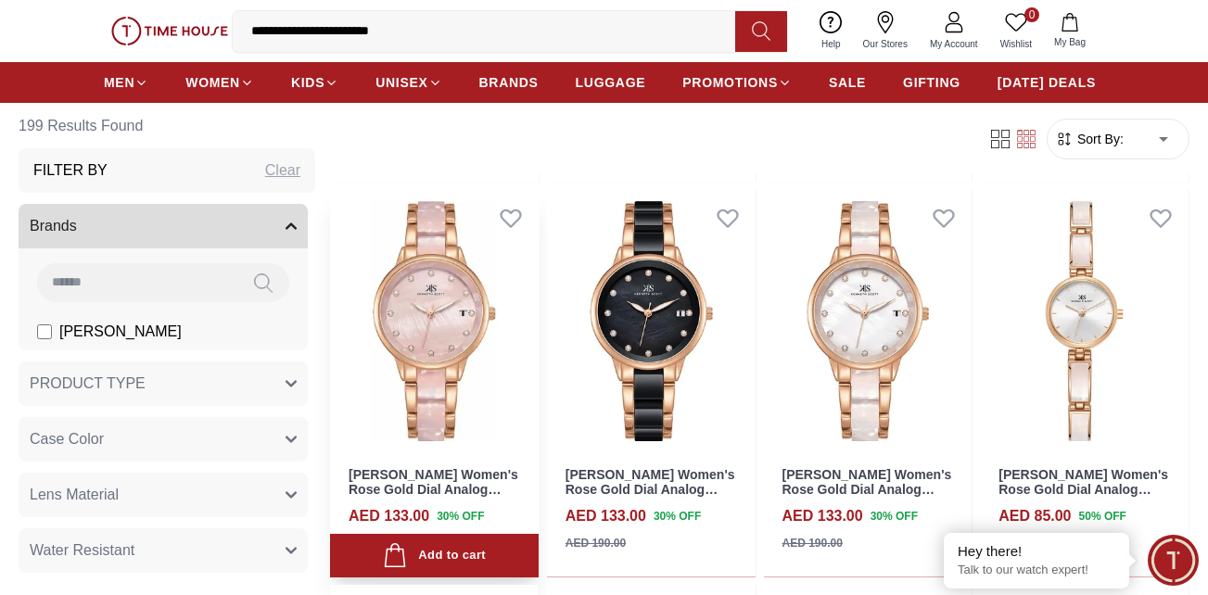
click at [422, 287] on img at bounding box center [434, 320] width 209 height 261
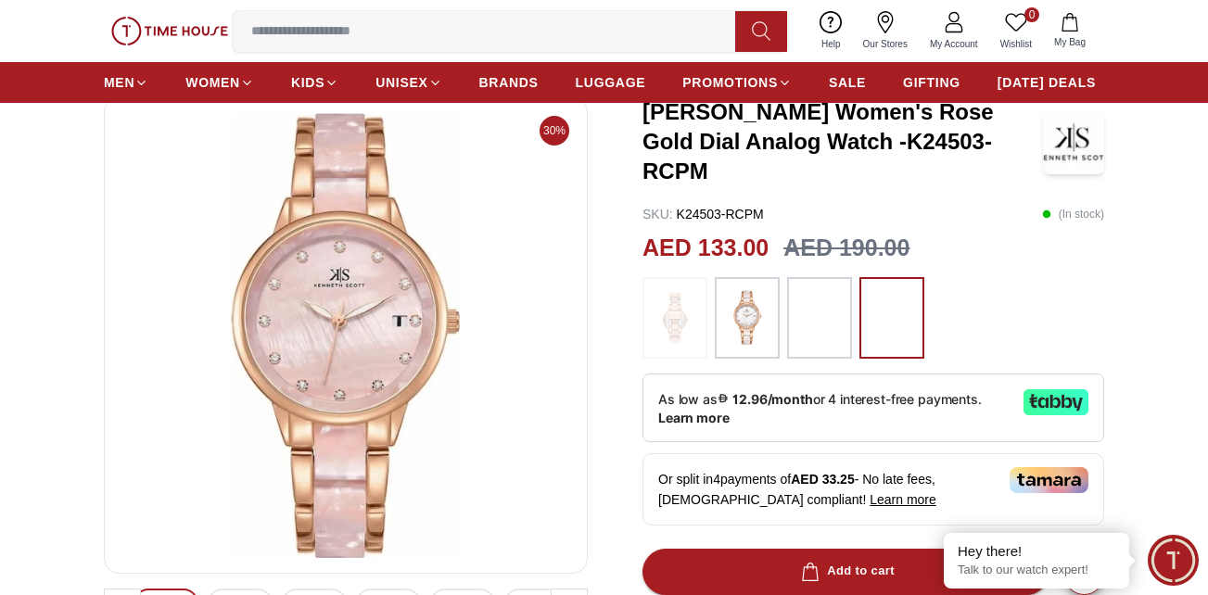
scroll to position [185, 0]
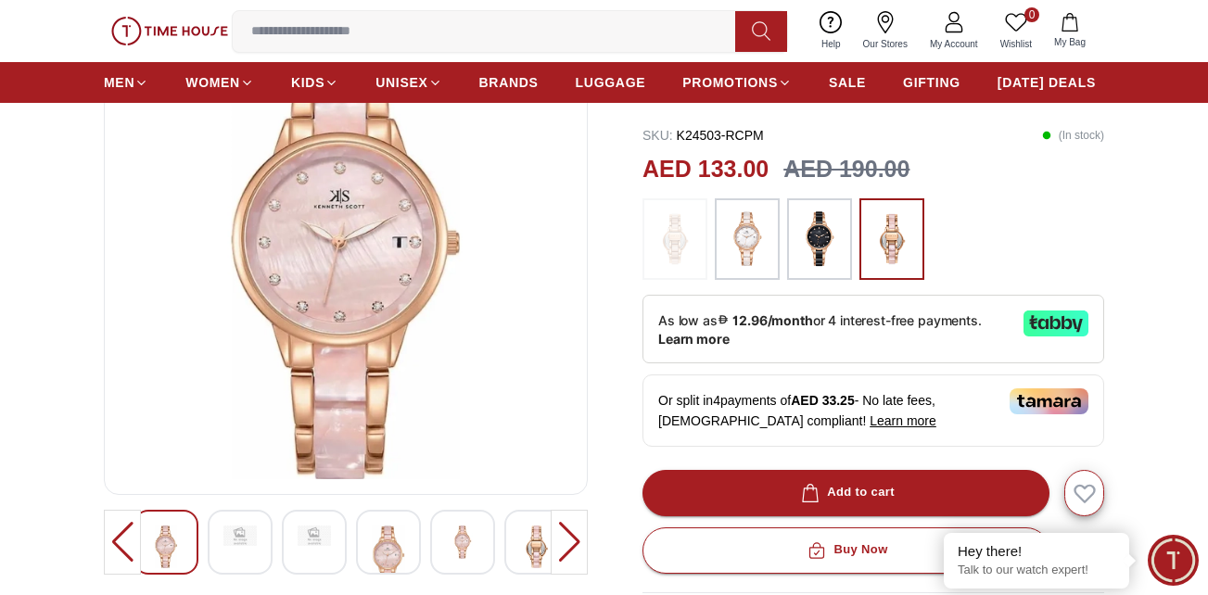
click at [358, 263] on img at bounding box center [346, 256] width 452 height 445
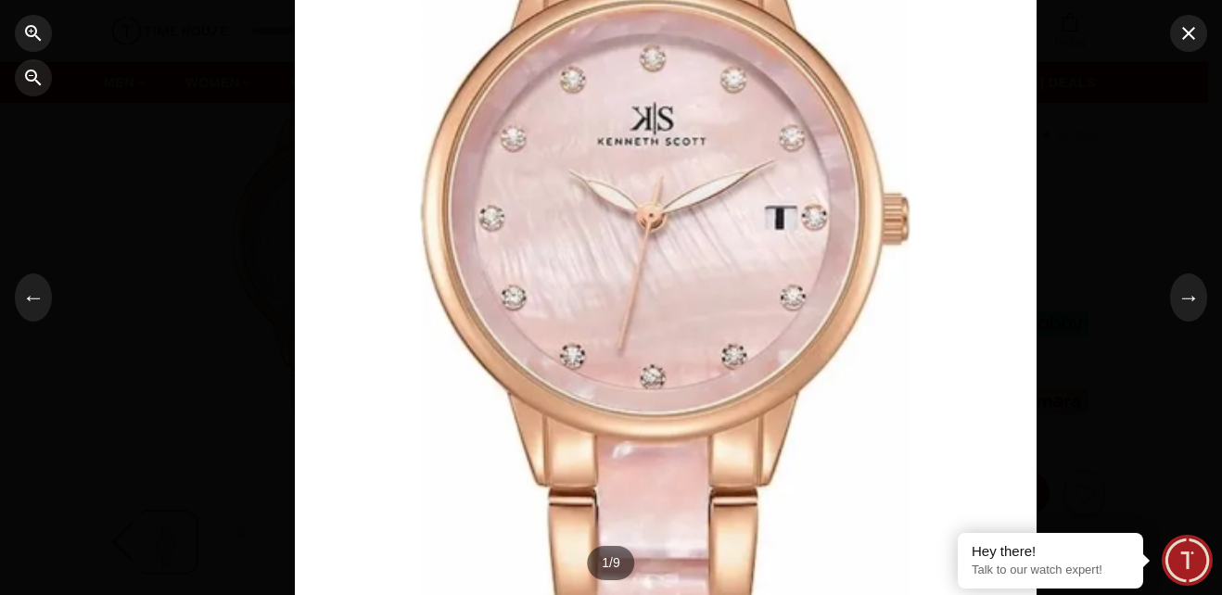
drag, startPoint x: 660, startPoint y: 376, endPoint x: 687, endPoint y: 156, distance: 222.2
click at [688, 170] on div at bounding box center [666, 40] width 742 height 536
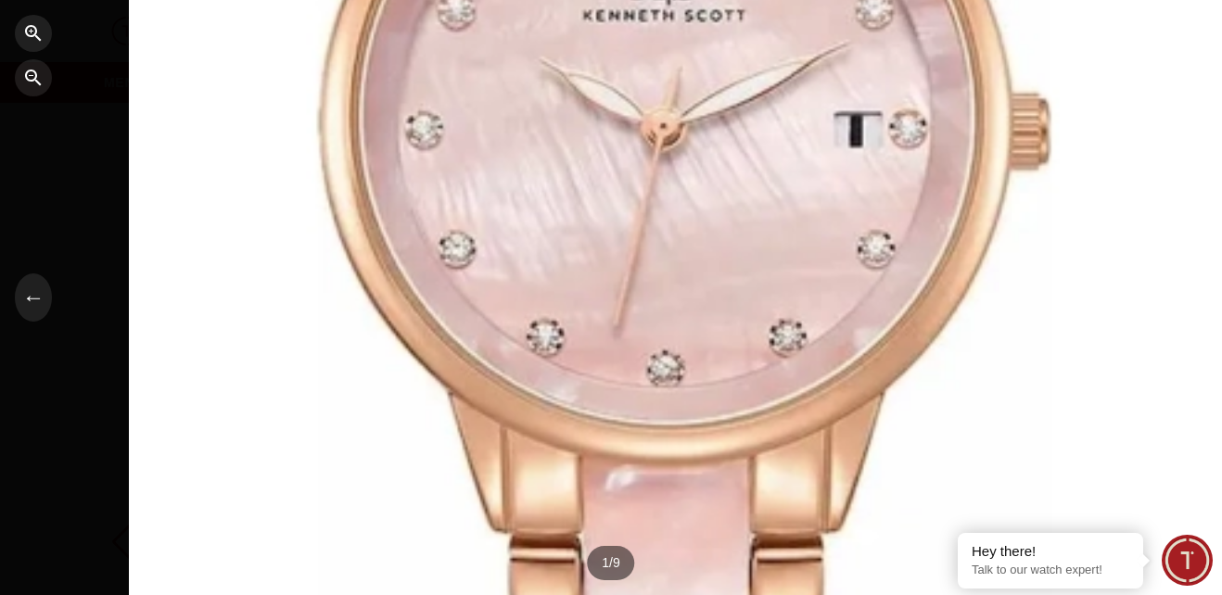
drag, startPoint x: 706, startPoint y: 359, endPoint x: 726, endPoint y: 96, distance: 263.0
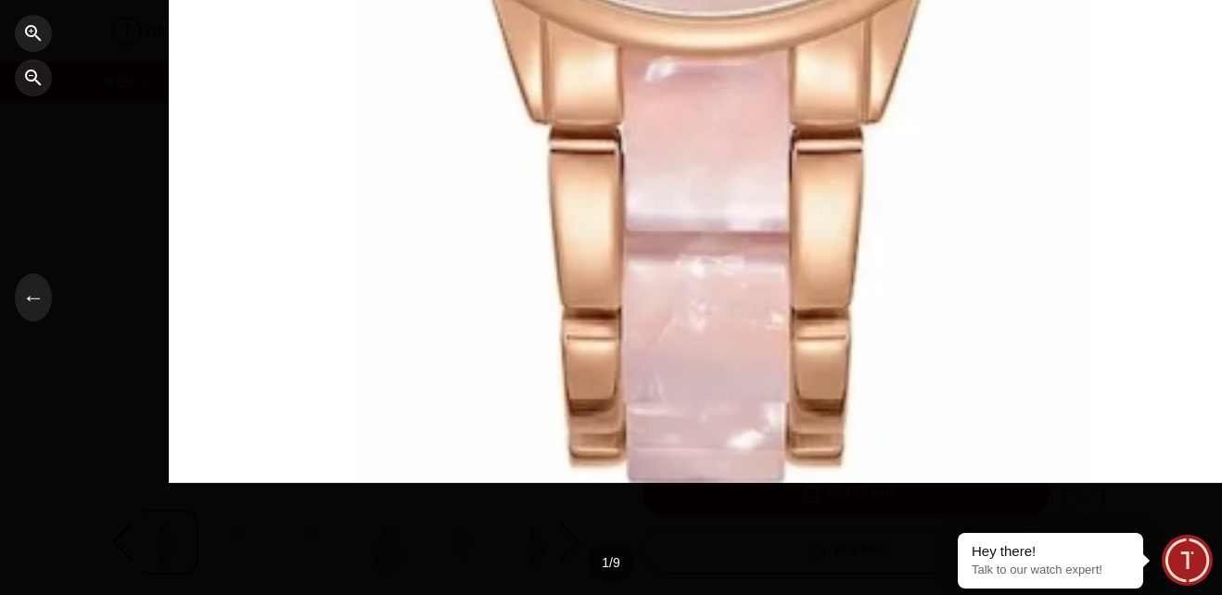
drag, startPoint x: 752, startPoint y: 61, endPoint x: 752, endPoint y: 50, distance: 11.1
click at [752, 50] on div at bounding box center [611, 297] width 1222 height 595
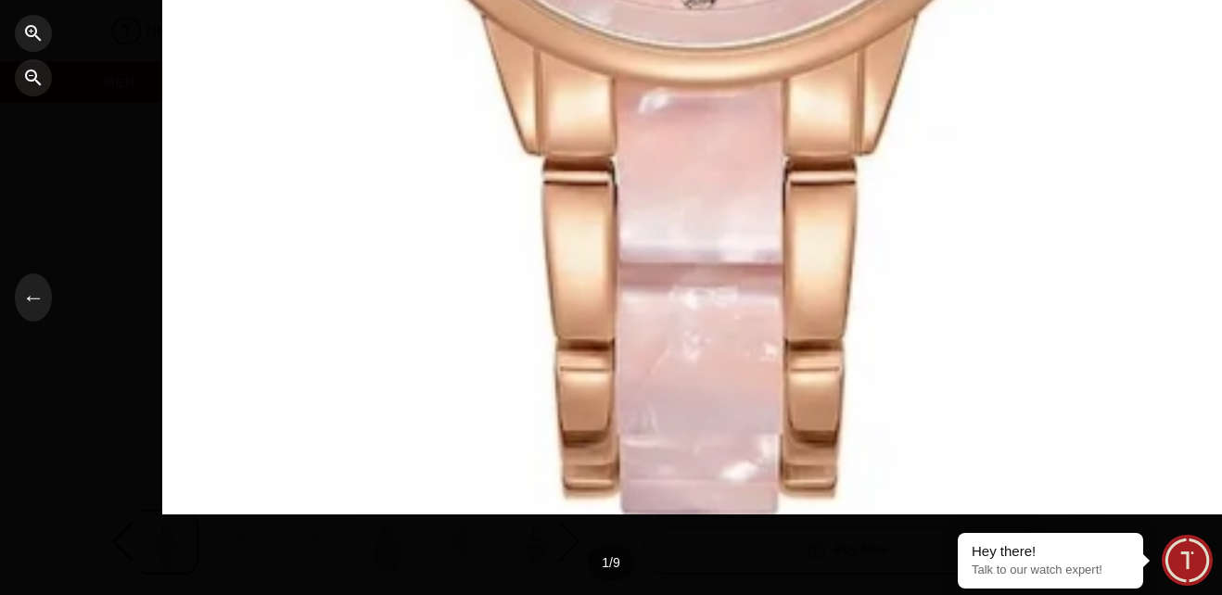
drag, startPoint x: 728, startPoint y: 222, endPoint x: 709, endPoint y: 409, distance: 187.2
click at [709, 409] on div at bounding box center [611, 297] width 1222 height 595
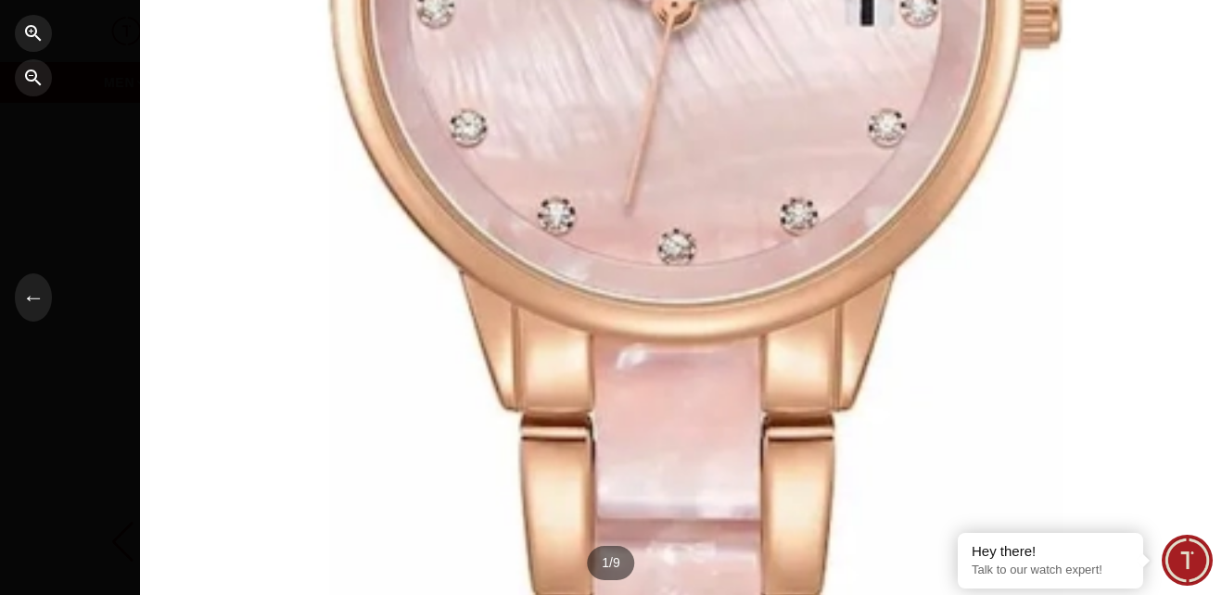
drag, startPoint x: 718, startPoint y: 298, endPoint x: 697, endPoint y: 423, distance: 126.9
click at [701, 429] on div at bounding box center [611, 297] width 1222 height 595
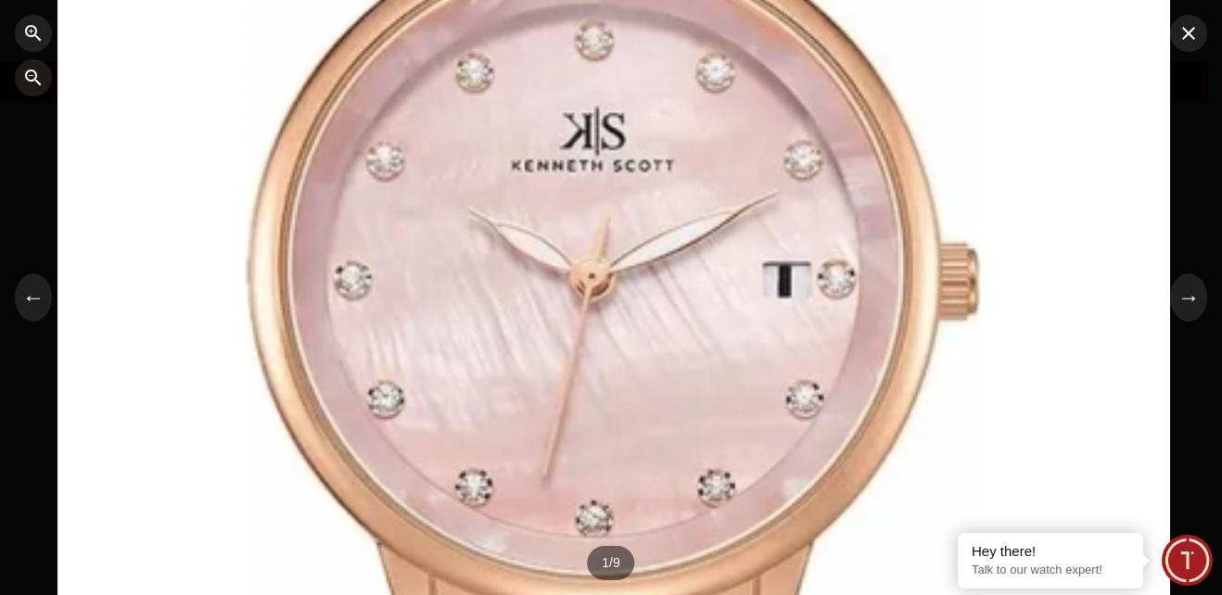
drag, startPoint x: 742, startPoint y: 391, endPoint x: 724, endPoint y: 434, distance: 46.1
click at [723, 455] on div at bounding box center [611, 297] width 1222 height 595
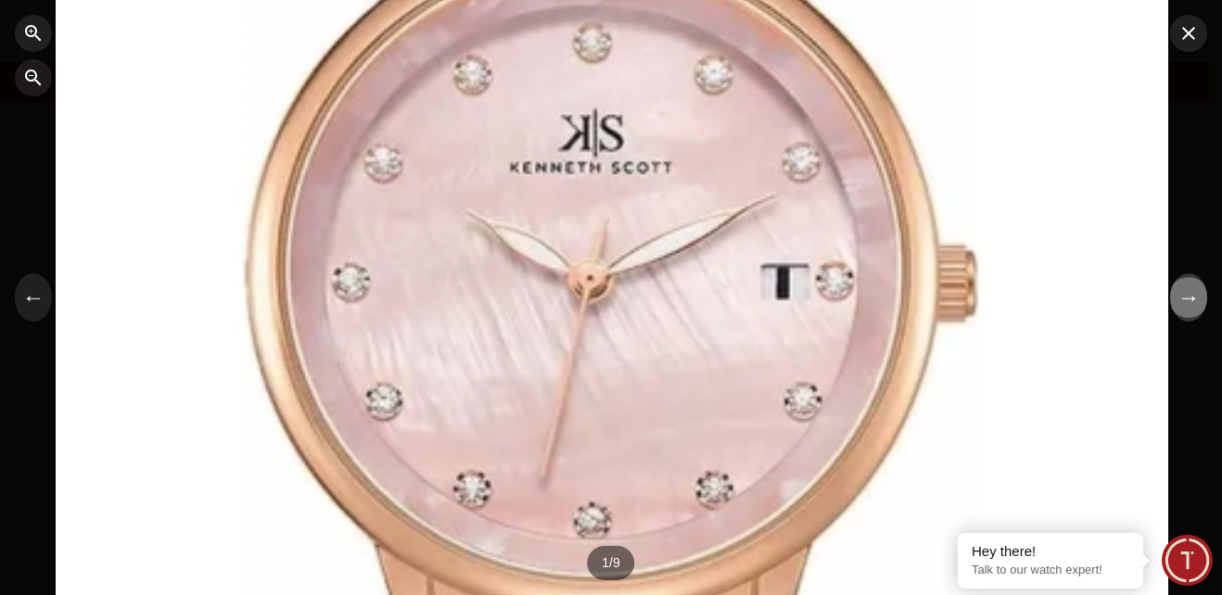
click at [1195, 298] on button "→" at bounding box center [1188, 297] width 37 height 48
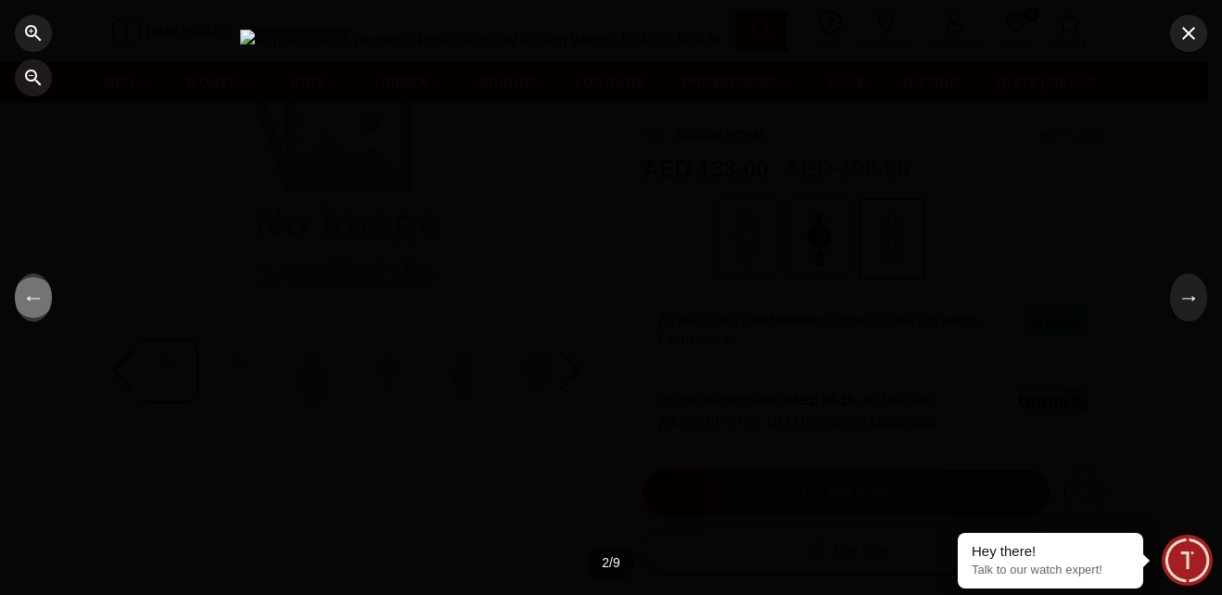
click at [27, 304] on button "←" at bounding box center [33, 297] width 37 height 48
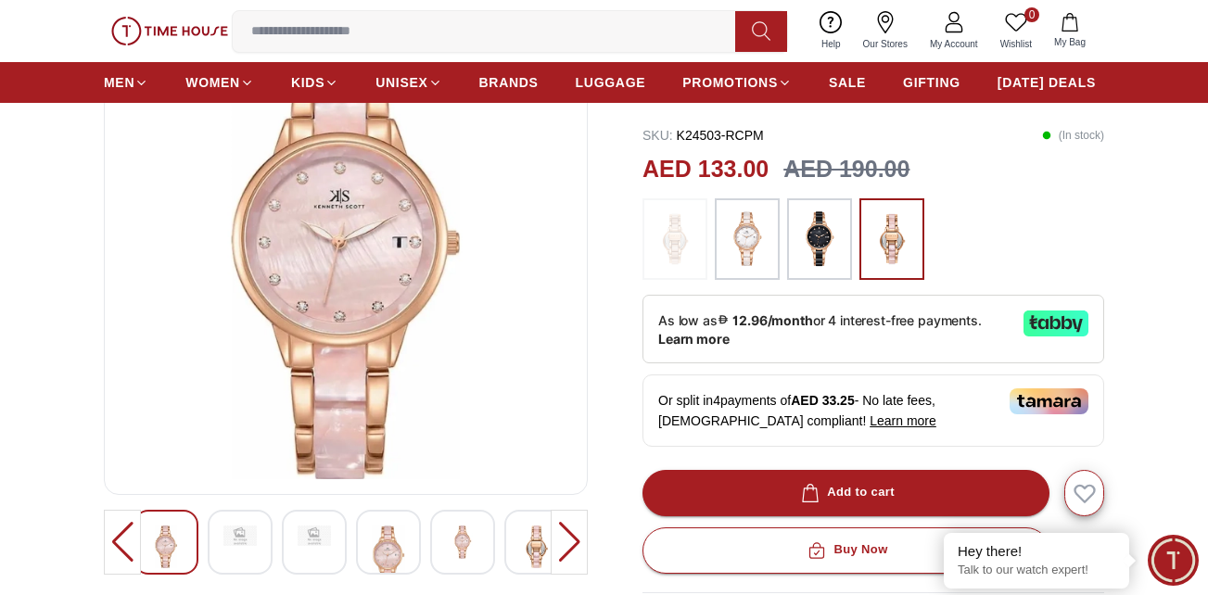
scroll to position [0, 0]
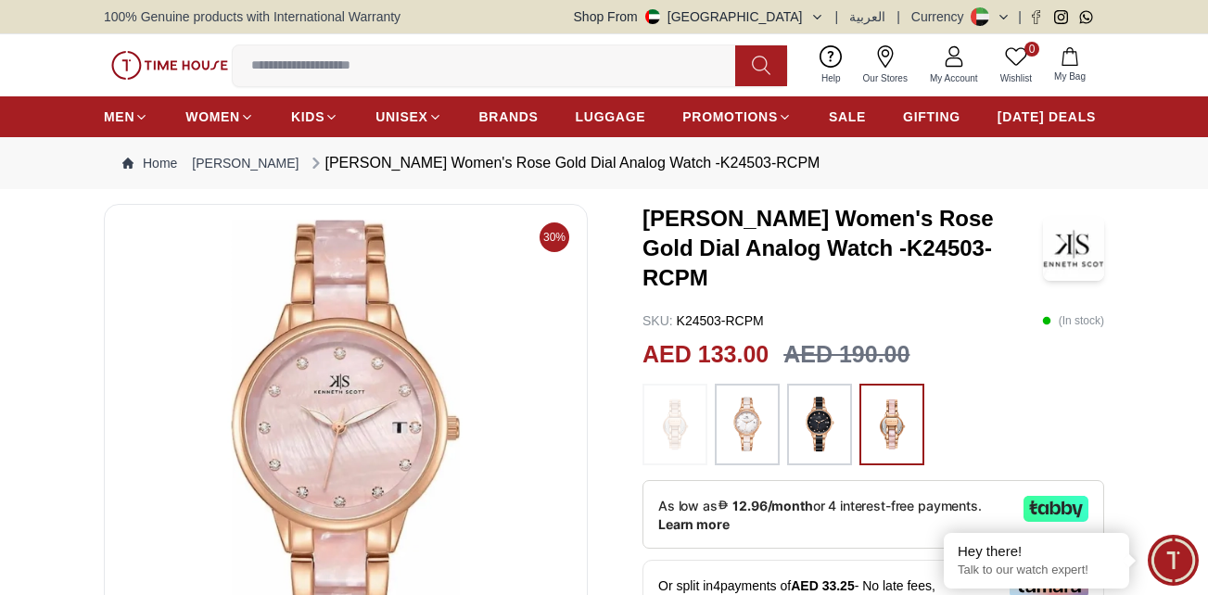
click at [357, 280] on img at bounding box center [346, 442] width 452 height 445
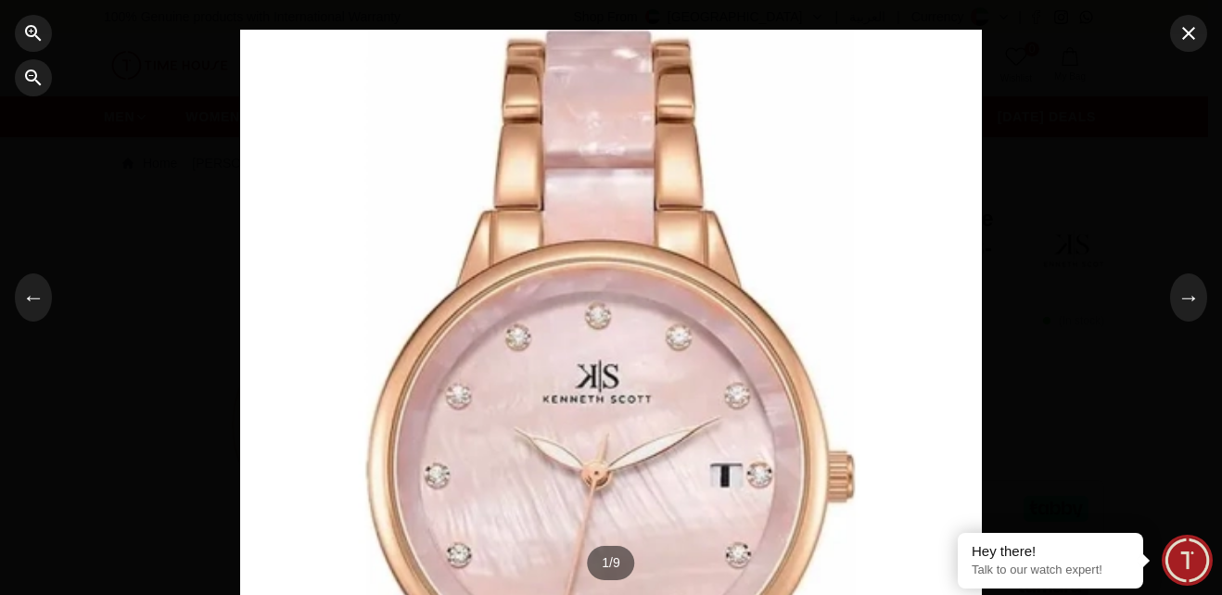
click at [630, 288] on div at bounding box center [611, 298] width 742 height 536
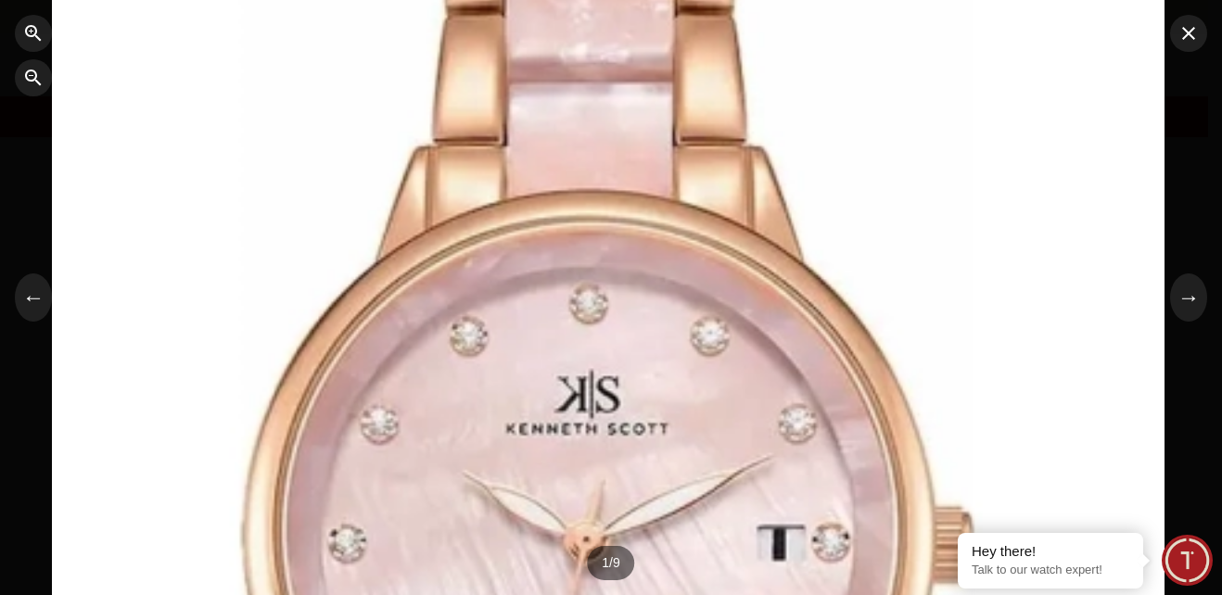
click at [621, 256] on div at bounding box center [608, 277] width 1112 height 804
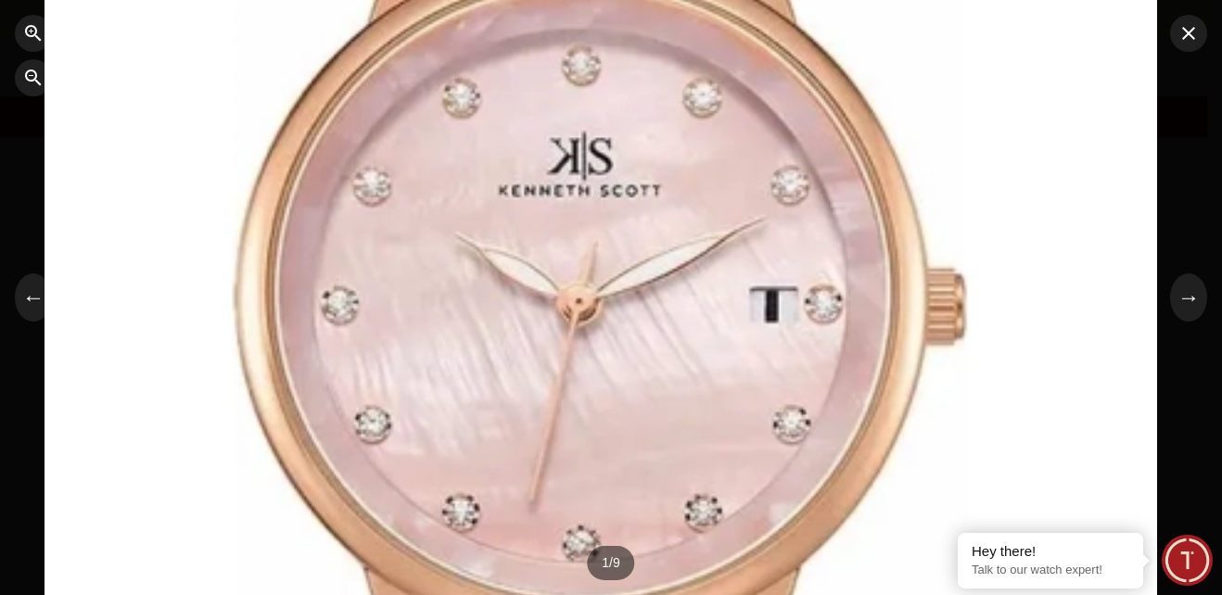
drag, startPoint x: 576, startPoint y: 393, endPoint x: 539, endPoint y: 31, distance: 364.2
click at [539, 31] on div at bounding box center [600, 39] width 1112 height 804
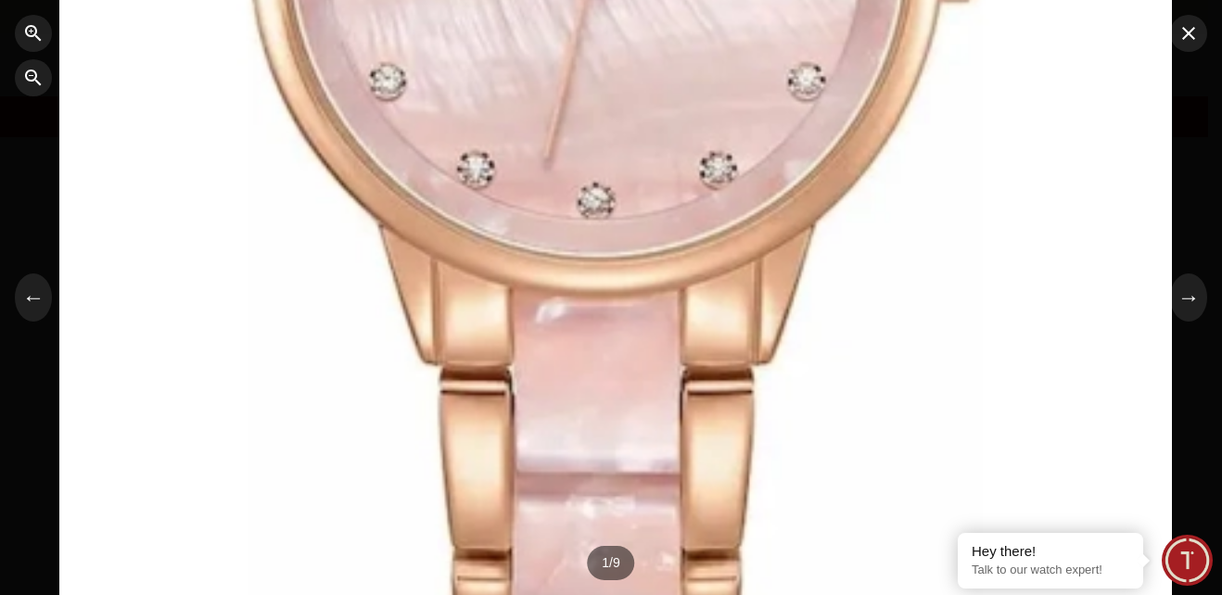
drag, startPoint x: 600, startPoint y: 251, endPoint x: 662, endPoint y: -6, distance: 264.2
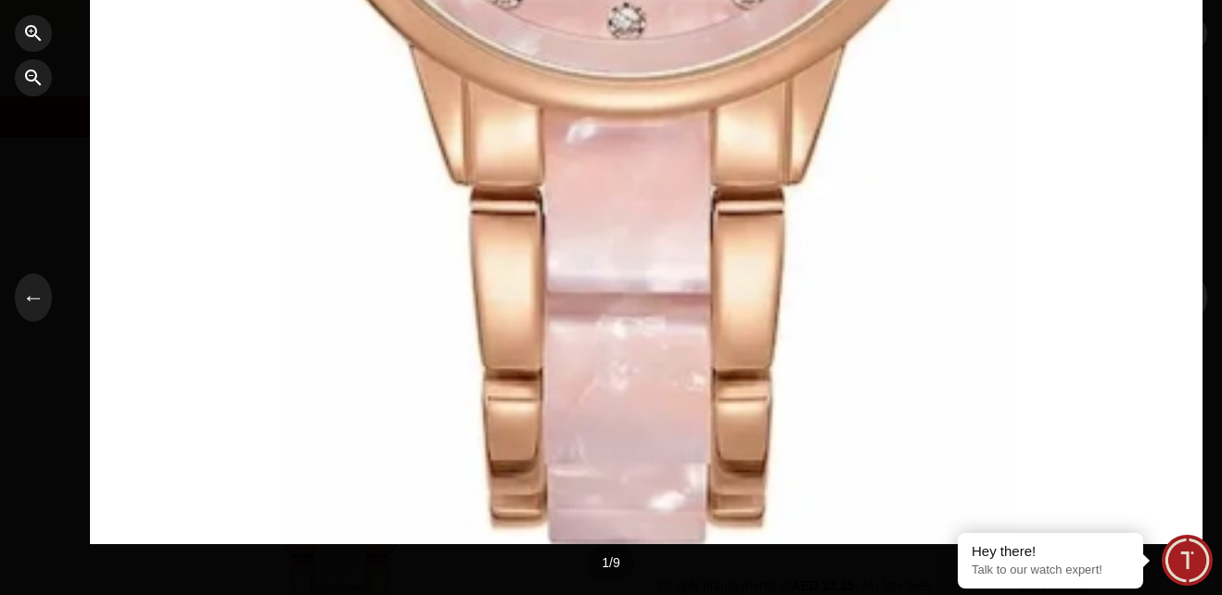
drag, startPoint x: 662, startPoint y: -6, endPoint x: 662, endPoint y: 56, distance: 61.2
click at [662, 56] on div at bounding box center [611, 297] width 1222 height 595
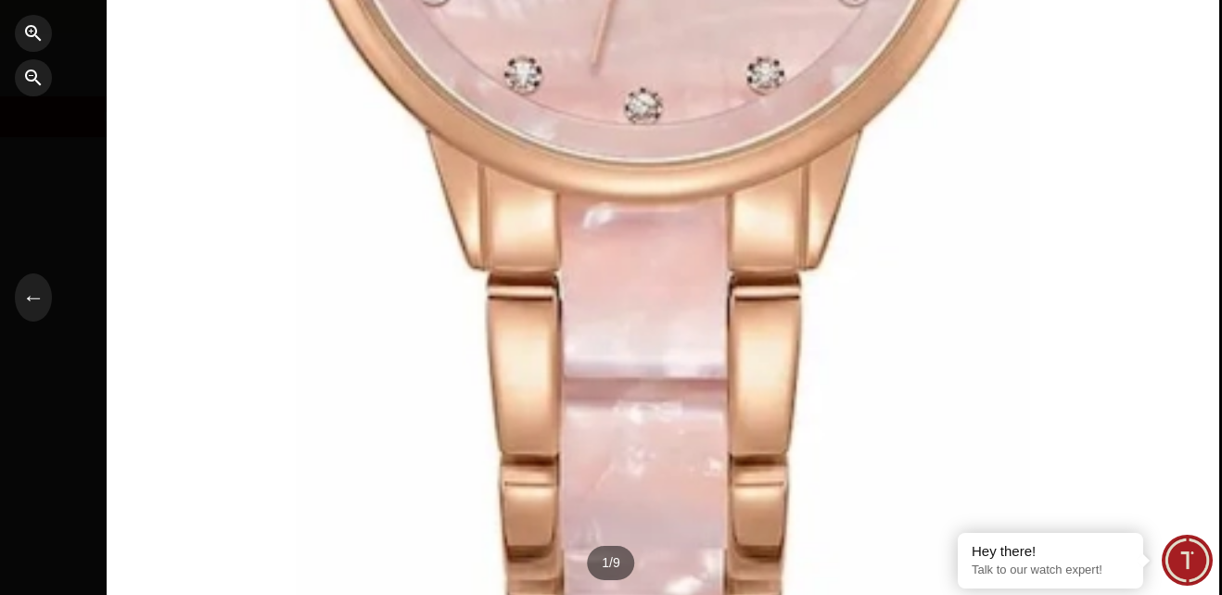
drag, startPoint x: 635, startPoint y: 374, endPoint x: 647, endPoint y: 153, distance: 220.9
click at [629, 399] on div at bounding box center [611, 297] width 1222 height 595
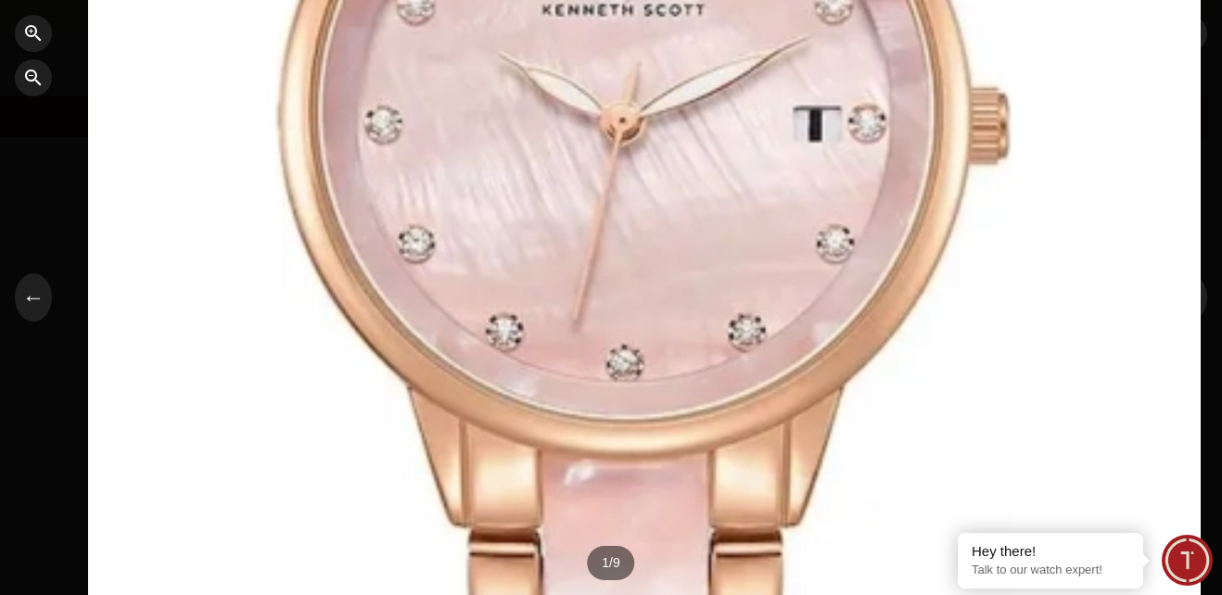
drag, startPoint x: 642, startPoint y: 335, endPoint x: 640, endPoint y: 290, distance: 44.6
click at [631, 368] on div at bounding box center [611, 297] width 1222 height 595
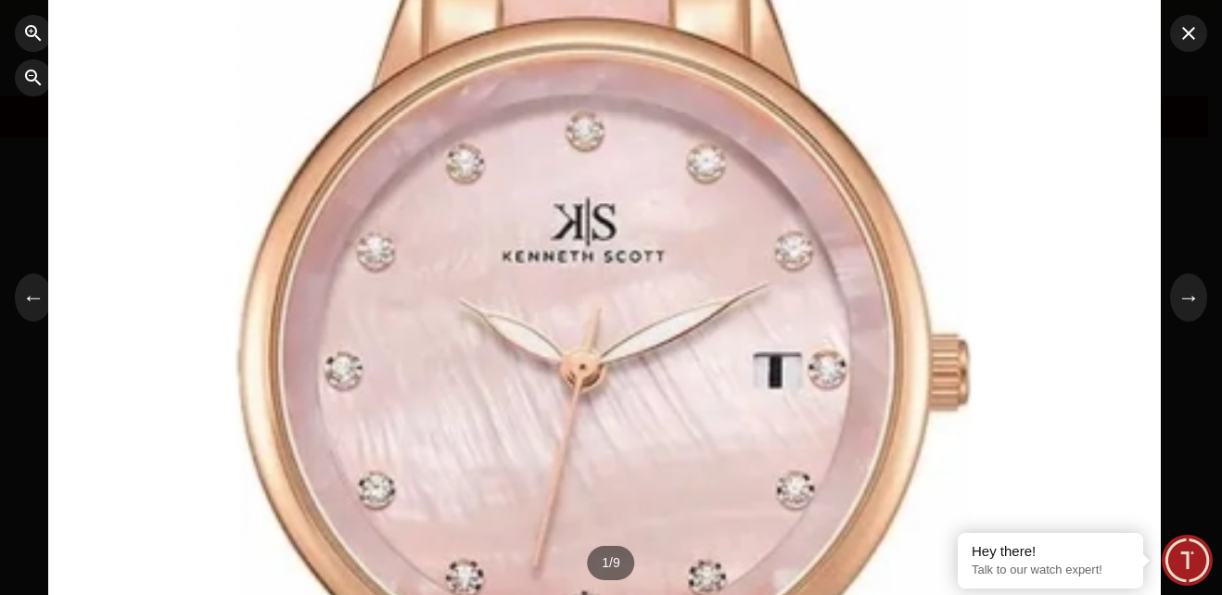
drag, startPoint x: 640, startPoint y: 257, endPoint x: 635, endPoint y: 392, distance: 135.4
click at [612, 463] on div at bounding box center [604, 104] width 1112 height 804
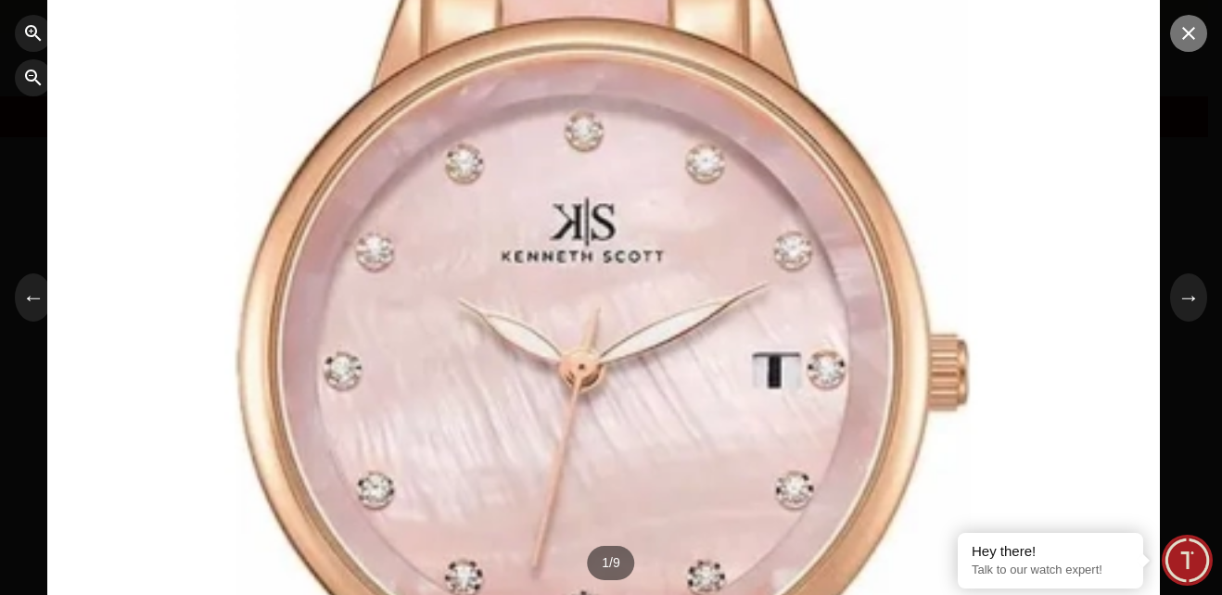
click at [1186, 32] on icon "button" at bounding box center [1188, 33] width 13 height 13
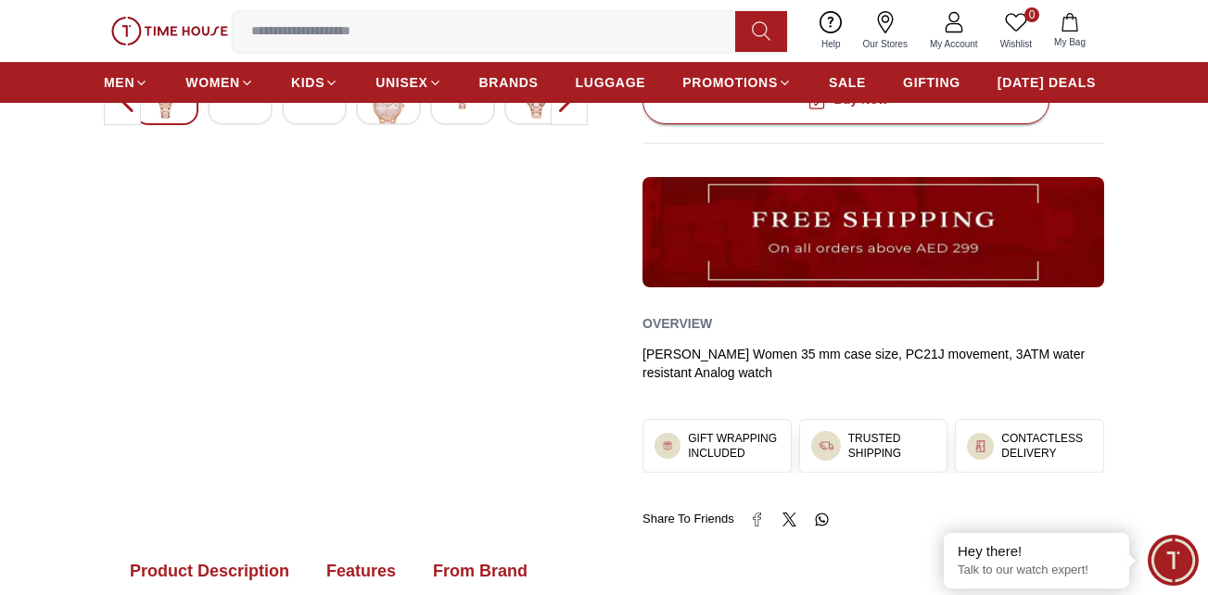
scroll to position [371, 0]
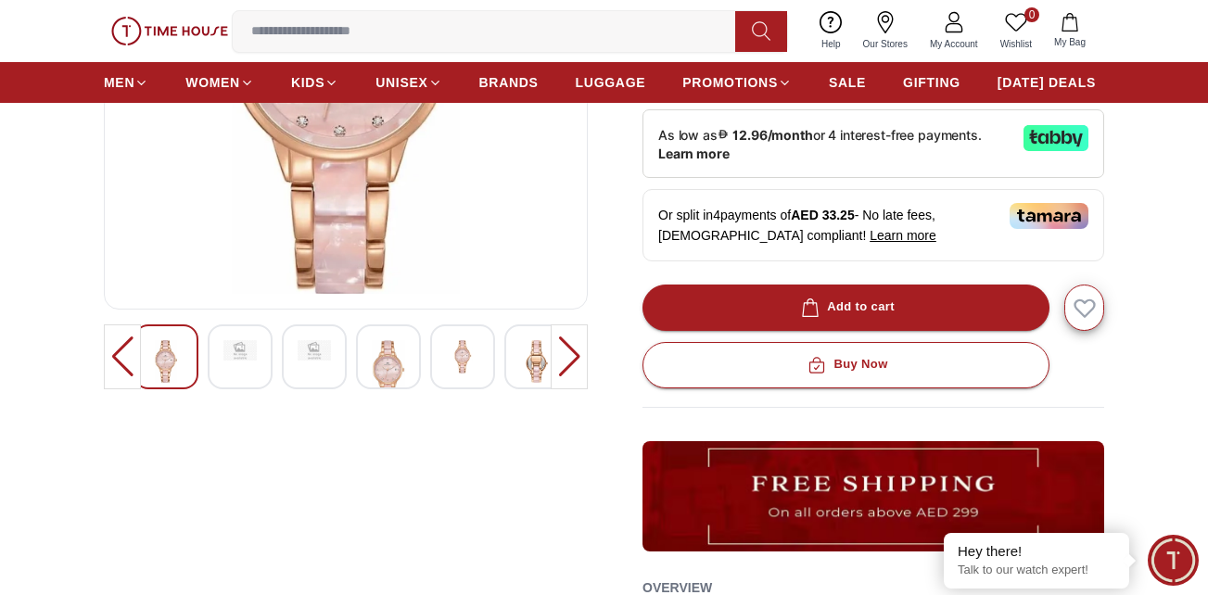
click at [390, 356] on img at bounding box center [388, 371] width 33 height 63
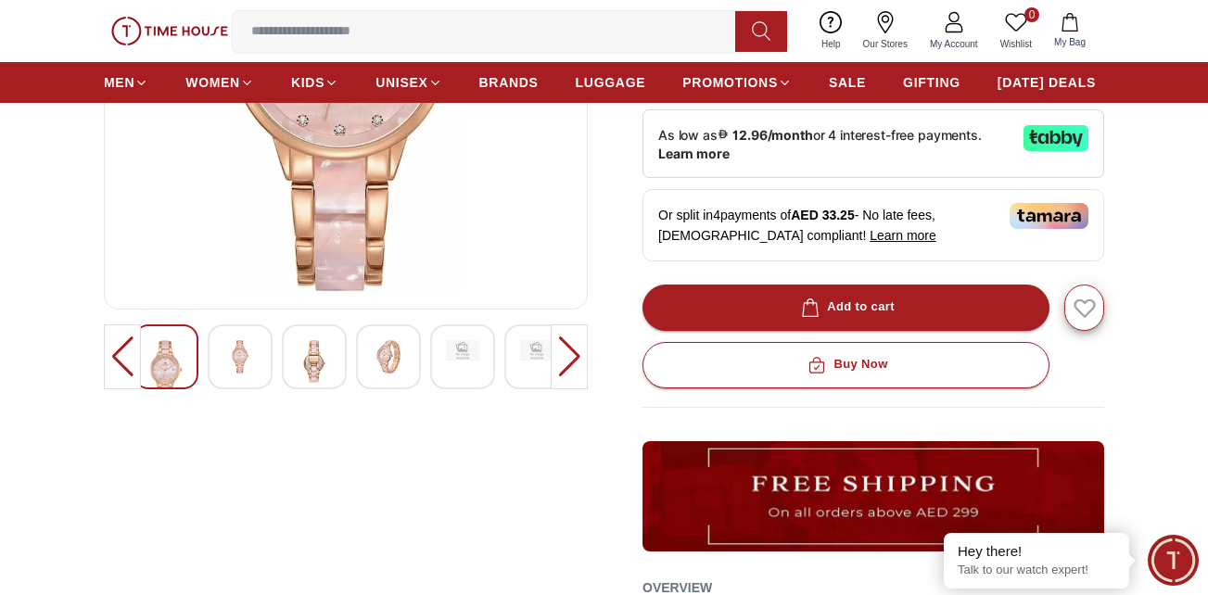
click at [149, 352] on img at bounding box center [165, 371] width 33 height 63
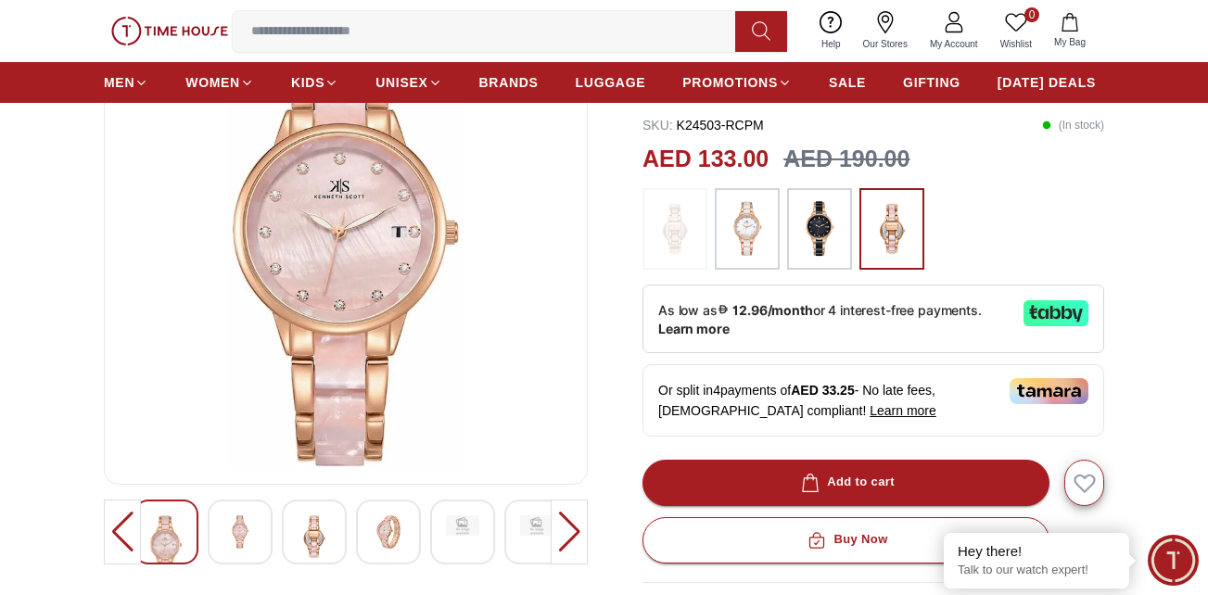
scroll to position [0, 0]
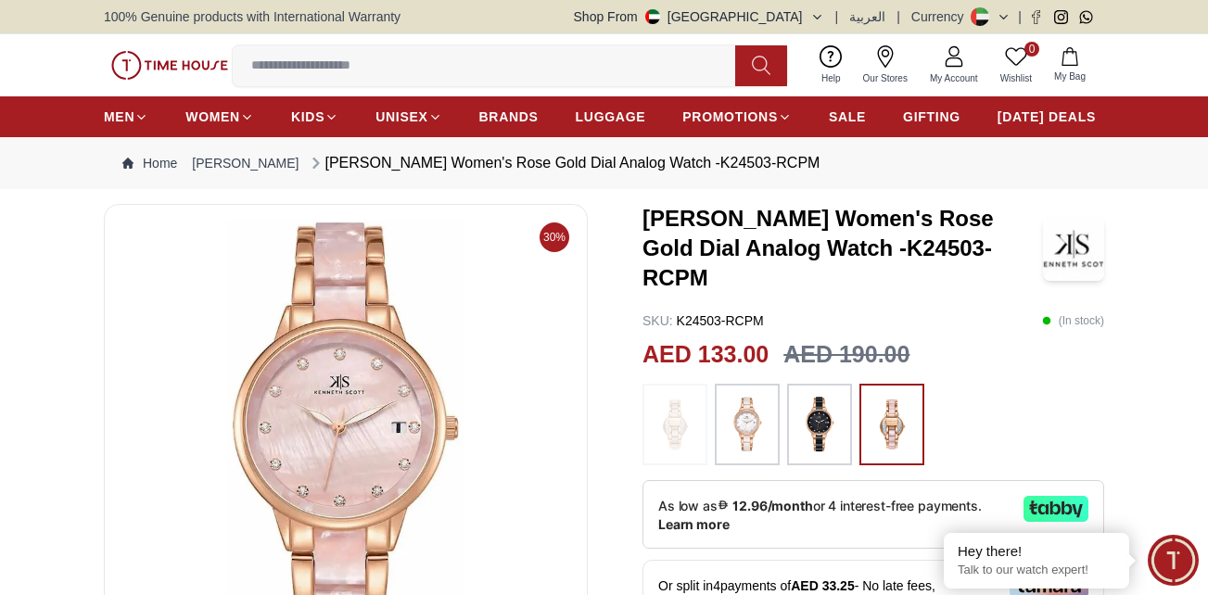
click at [295, 425] on img at bounding box center [346, 442] width 452 height 445
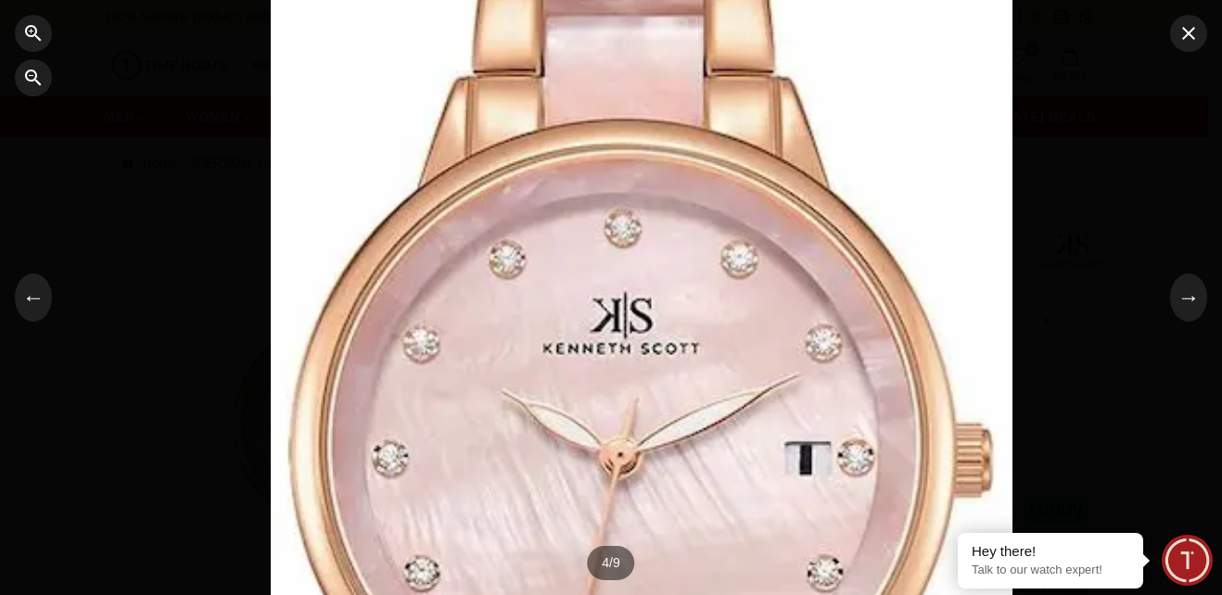
drag, startPoint x: 666, startPoint y: 313, endPoint x: 607, endPoint y: 206, distance: 122.8
click at [689, 84] on div at bounding box center [642, 76] width 742 height 536
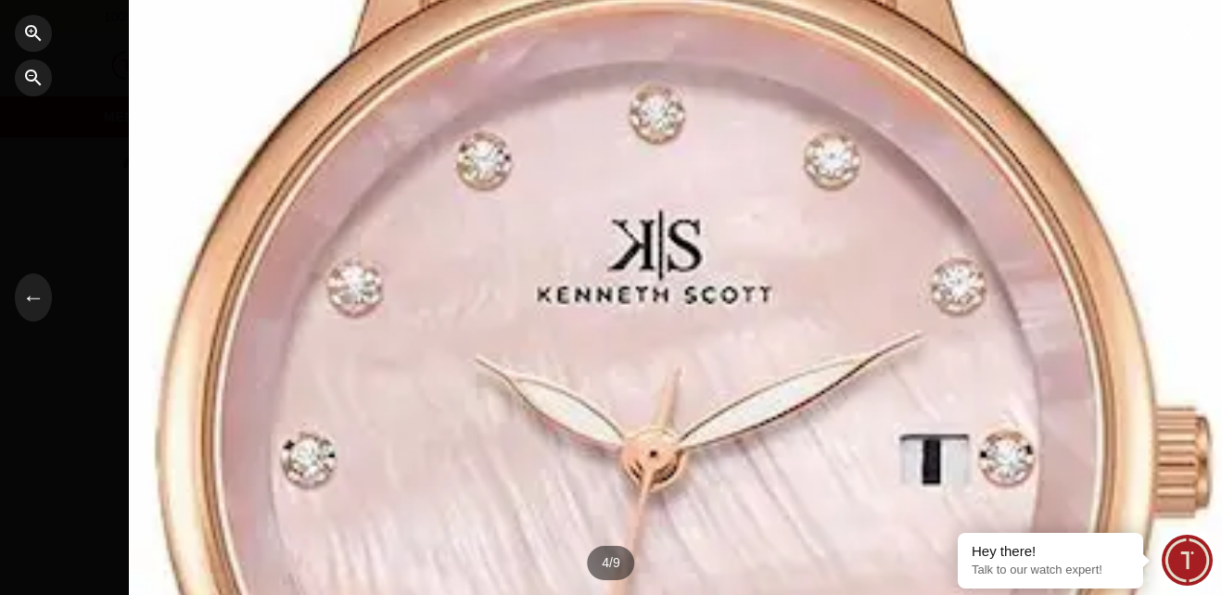
drag, startPoint x: 620, startPoint y: 299, endPoint x: 651, endPoint y: 166, distance: 136.9
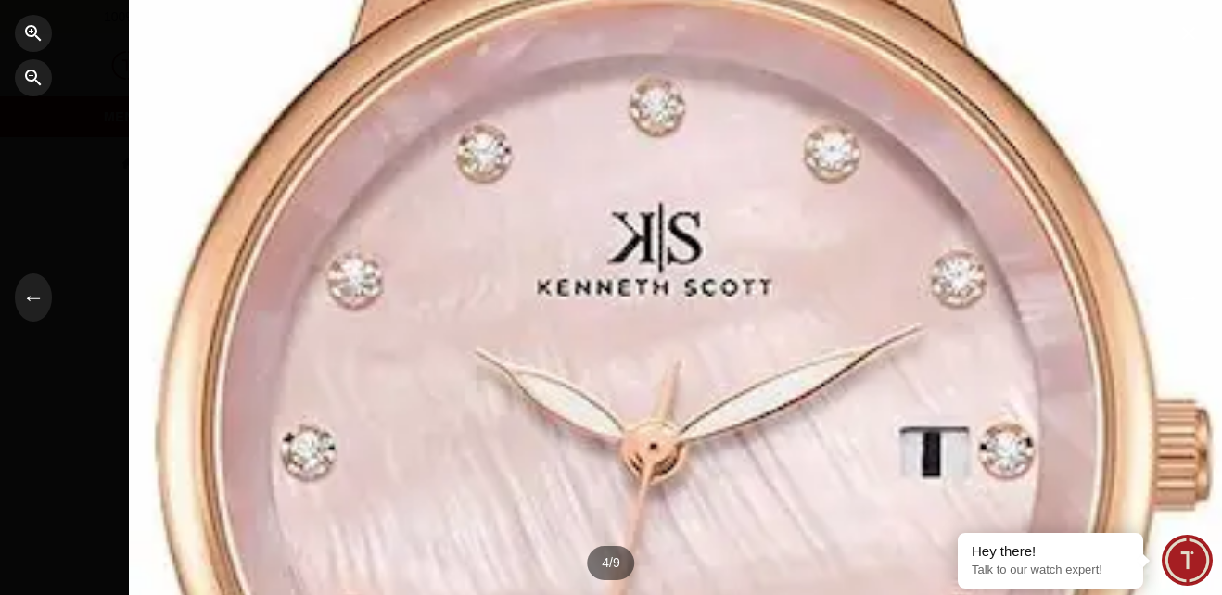
drag, startPoint x: 649, startPoint y: 360, endPoint x: 669, endPoint y: 217, distance: 144.2
click at [669, 218] on div at bounding box center [611, 297] width 1222 height 595
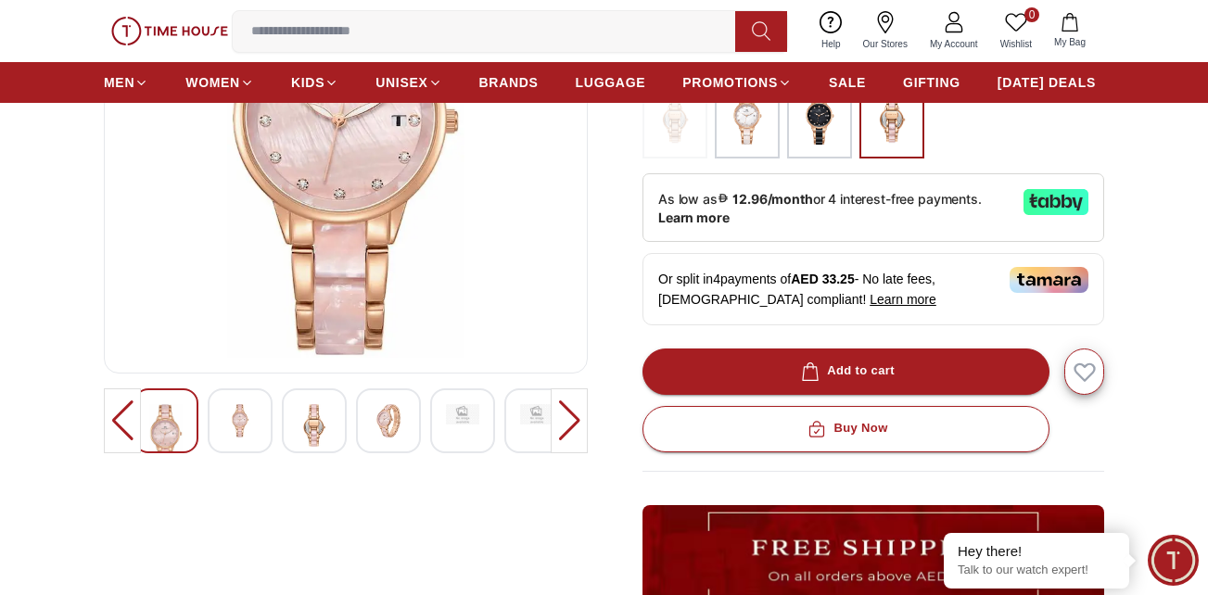
scroll to position [371, 0]
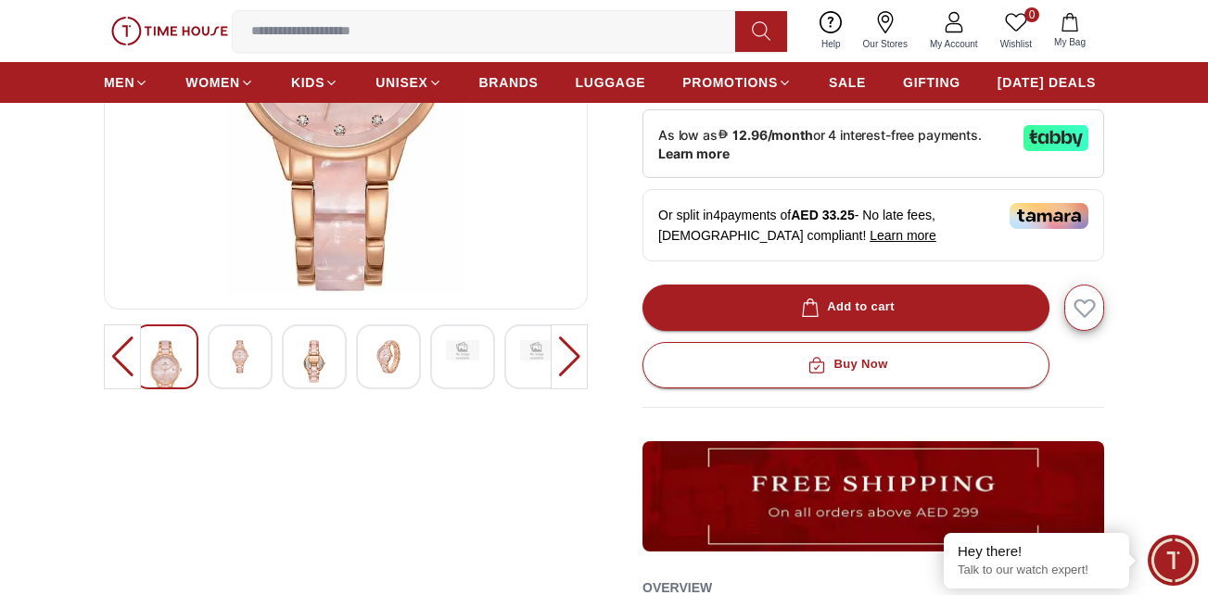
click at [316, 361] on img at bounding box center [314, 361] width 33 height 43
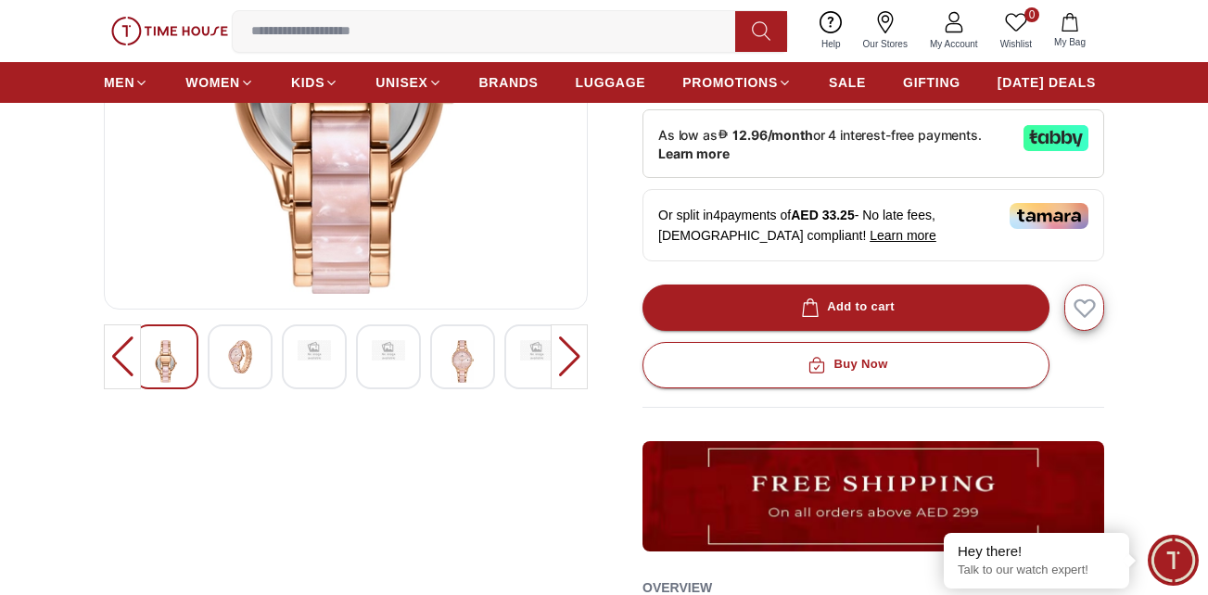
click at [251, 360] on img at bounding box center [239, 356] width 33 height 33
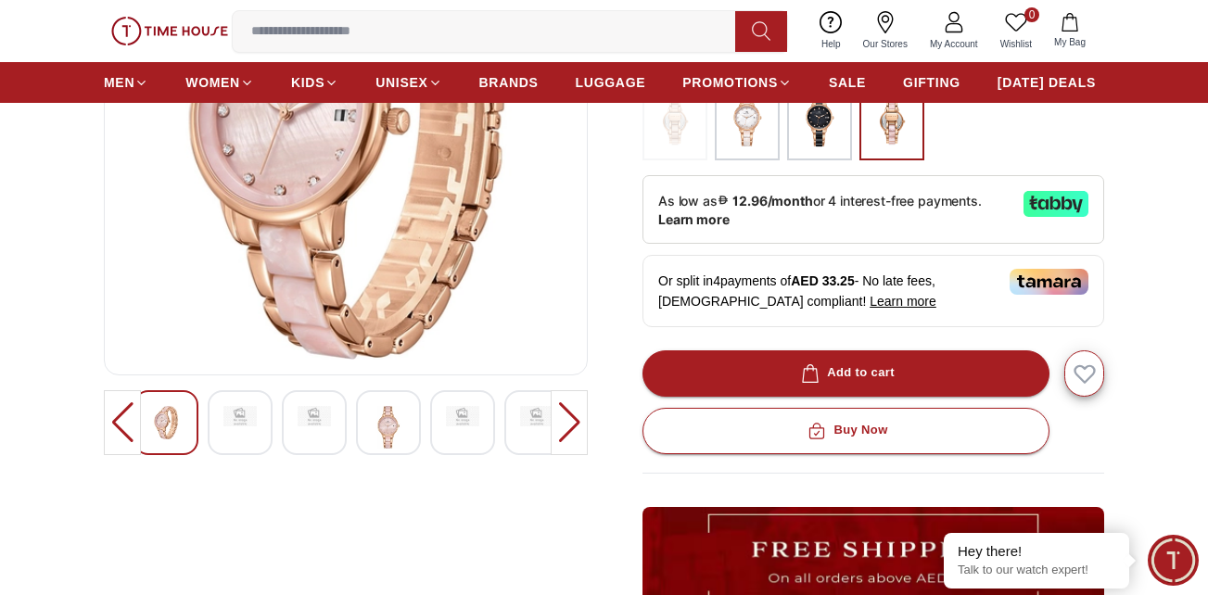
scroll to position [185, 0]
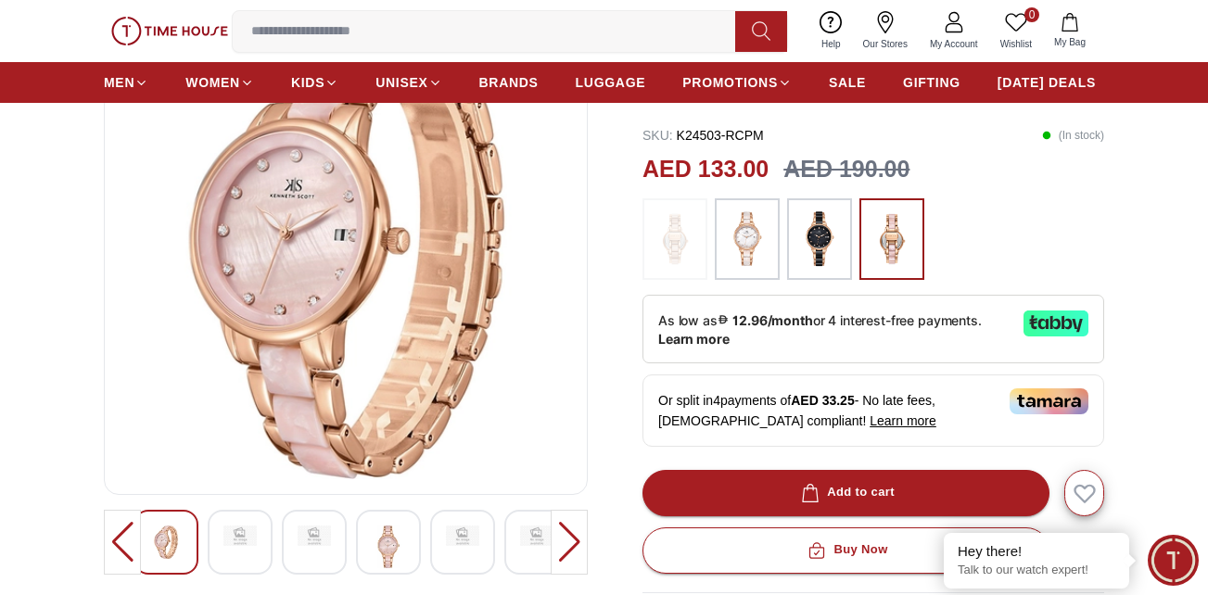
click at [390, 545] on img at bounding box center [388, 547] width 33 height 43
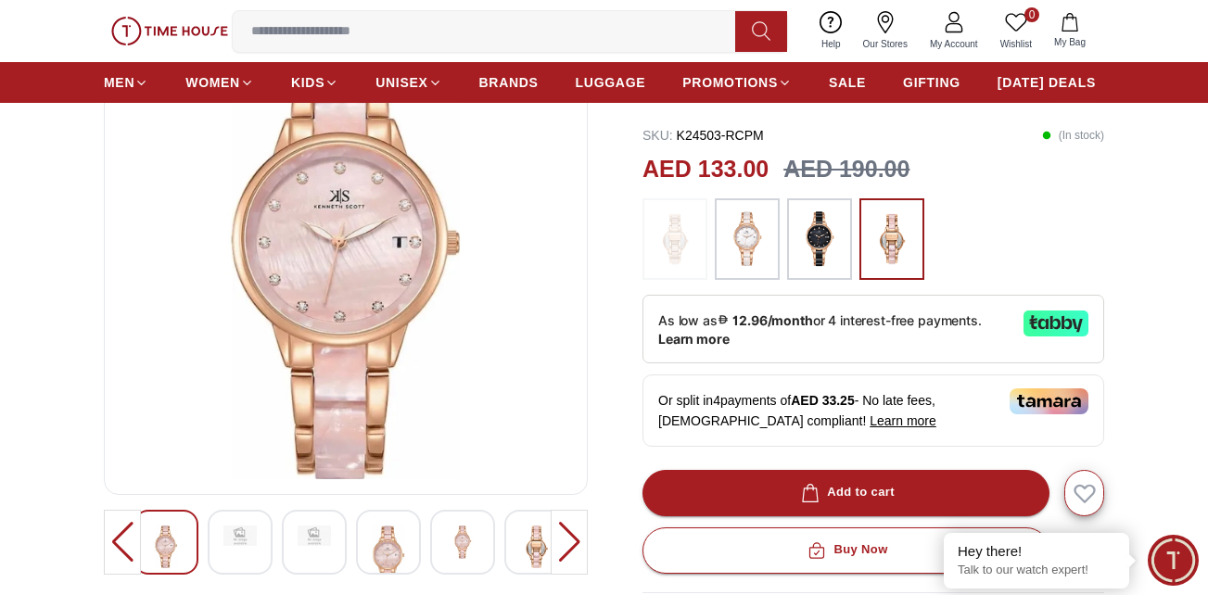
click at [569, 539] on div at bounding box center [569, 542] width 37 height 65
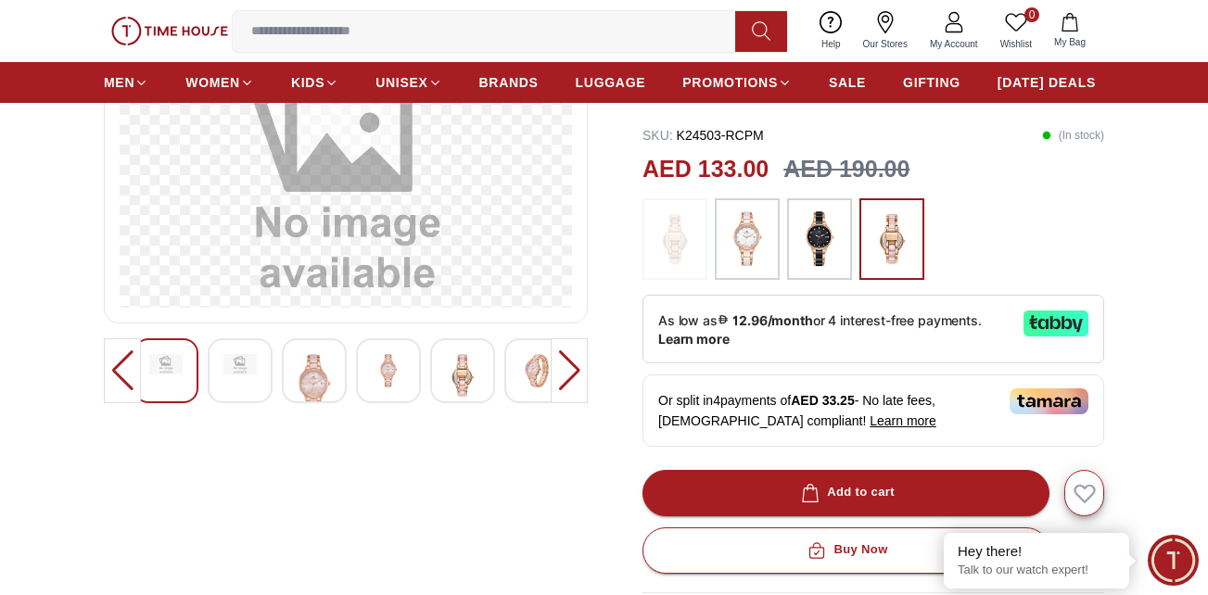
click at [537, 358] on img at bounding box center [536, 370] width 33 height 33
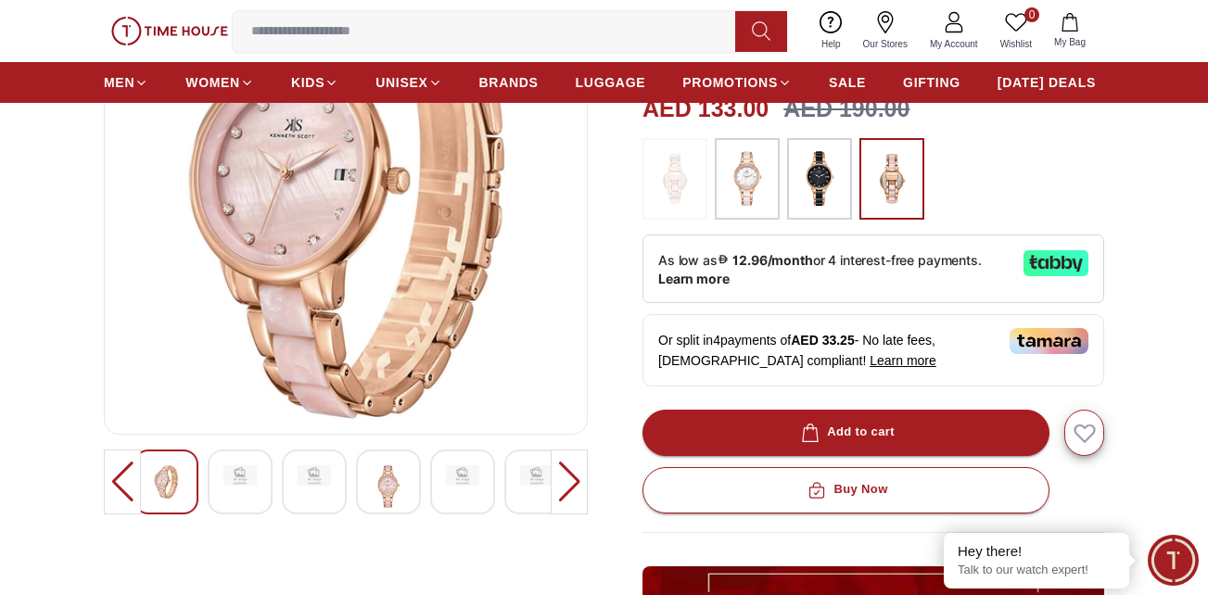
scroll to position [278, 0]
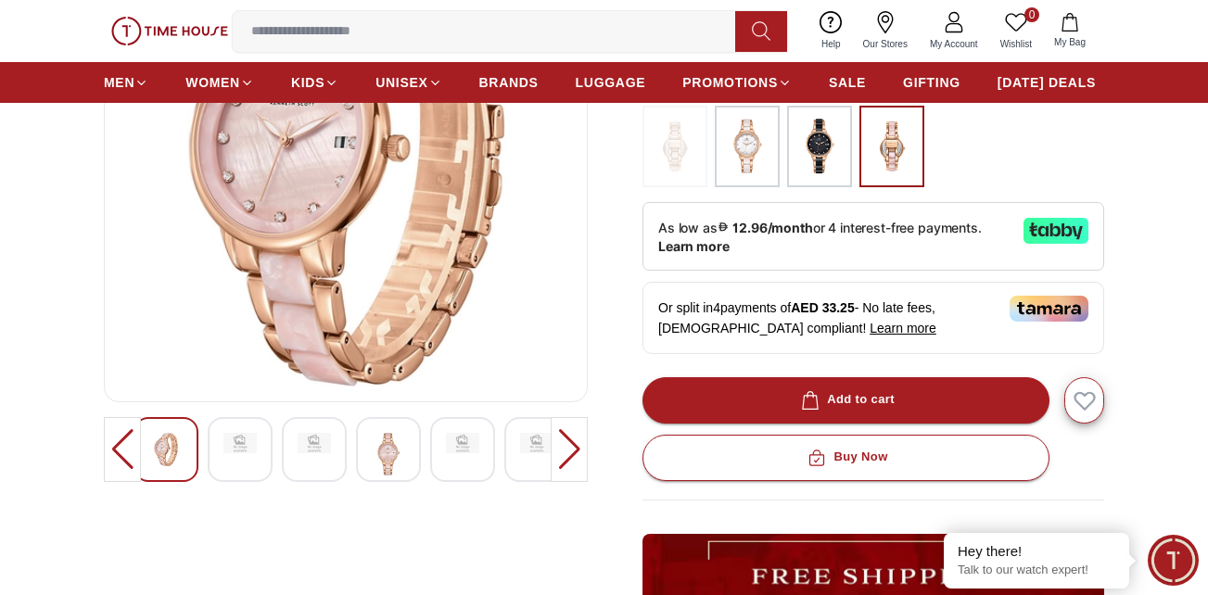
click at [578, 448] on div at bounding box center [569, 449] width 37 height 65
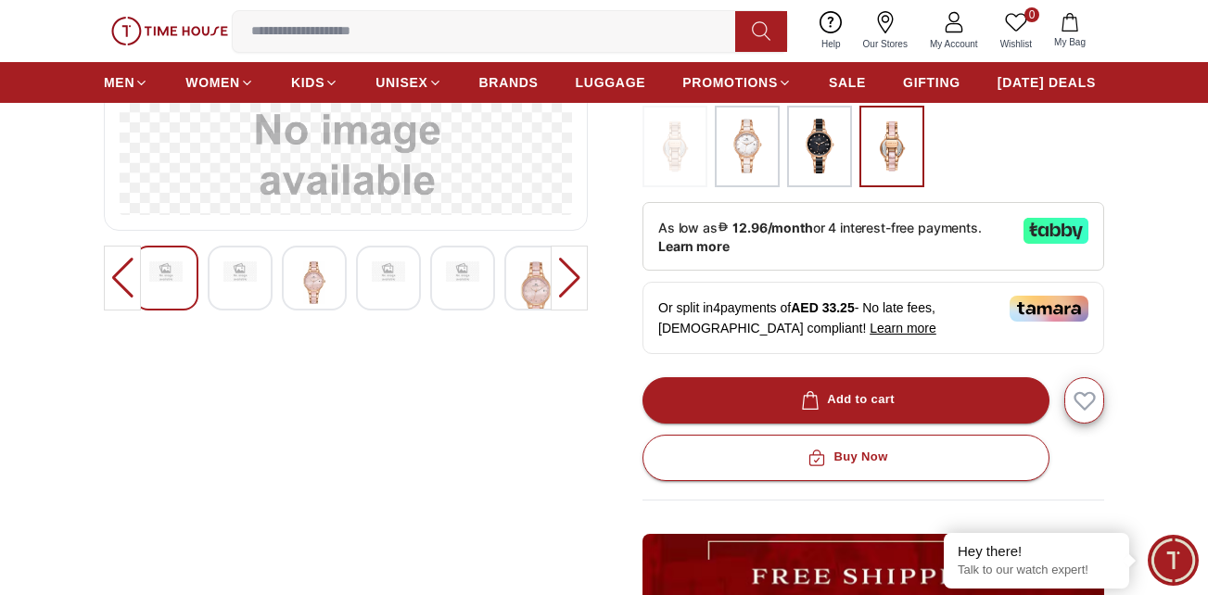
click at [567, 274] on div at bounding box center [569, 278] width 37 height 65
click at [572, 271] on div at bounding box center [569, 278] width 37 height 65
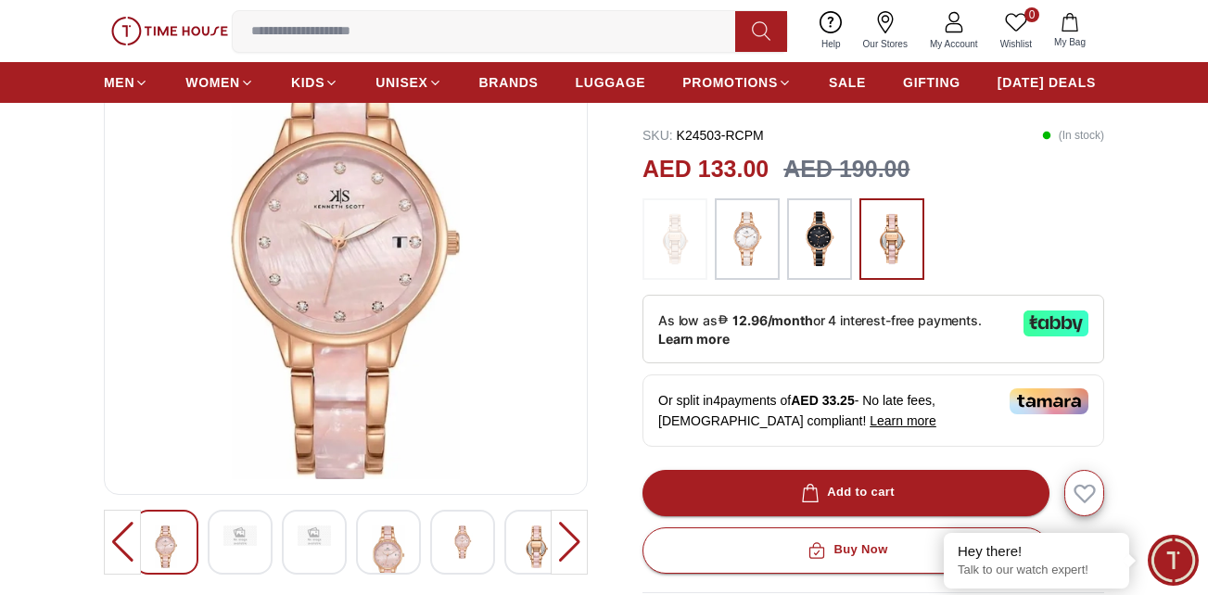
scroll to position [93, 0]
